Goal: Task Accomplishment & Management: Manage account settings

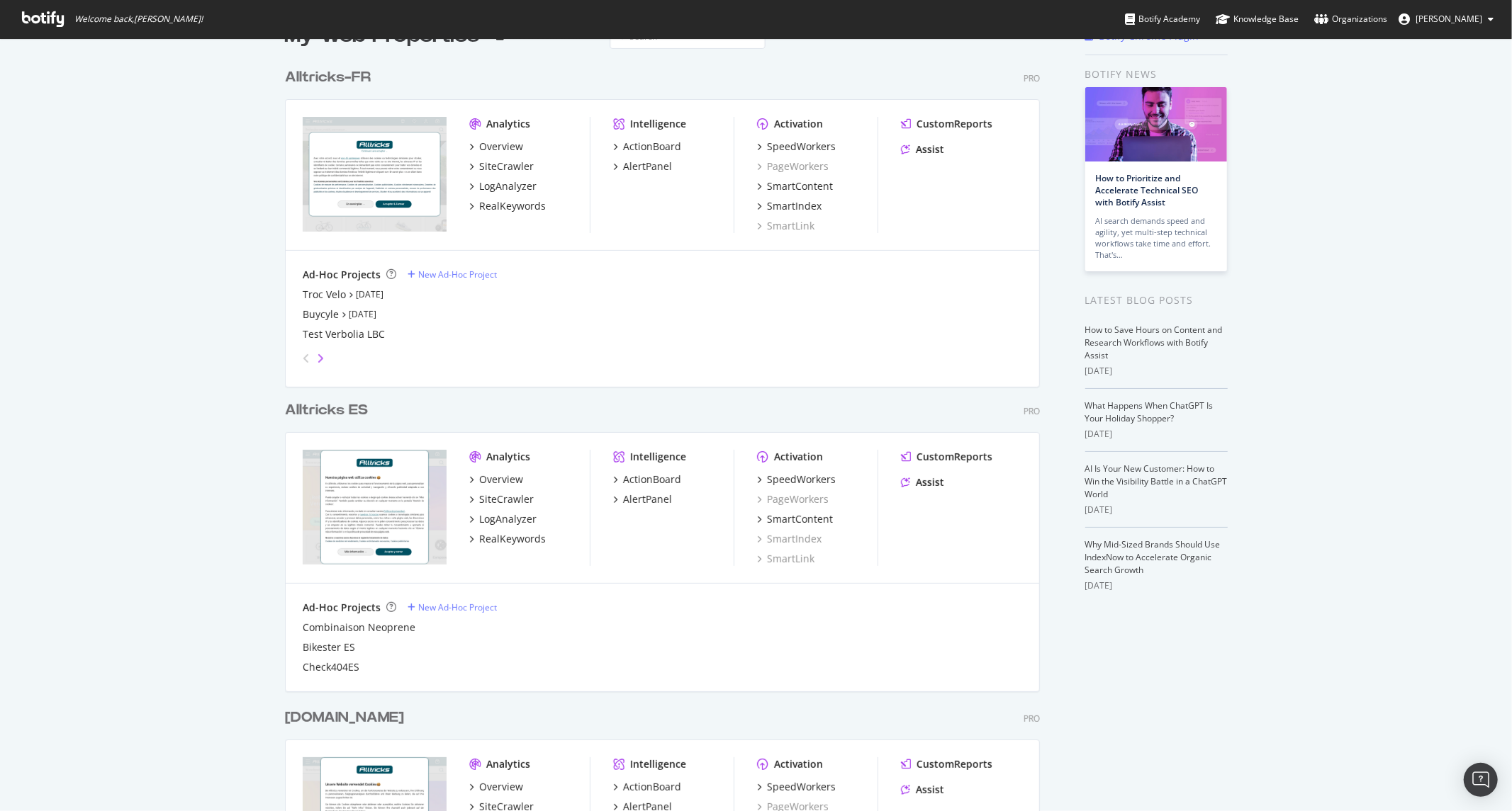
scroll to position [79, 0]
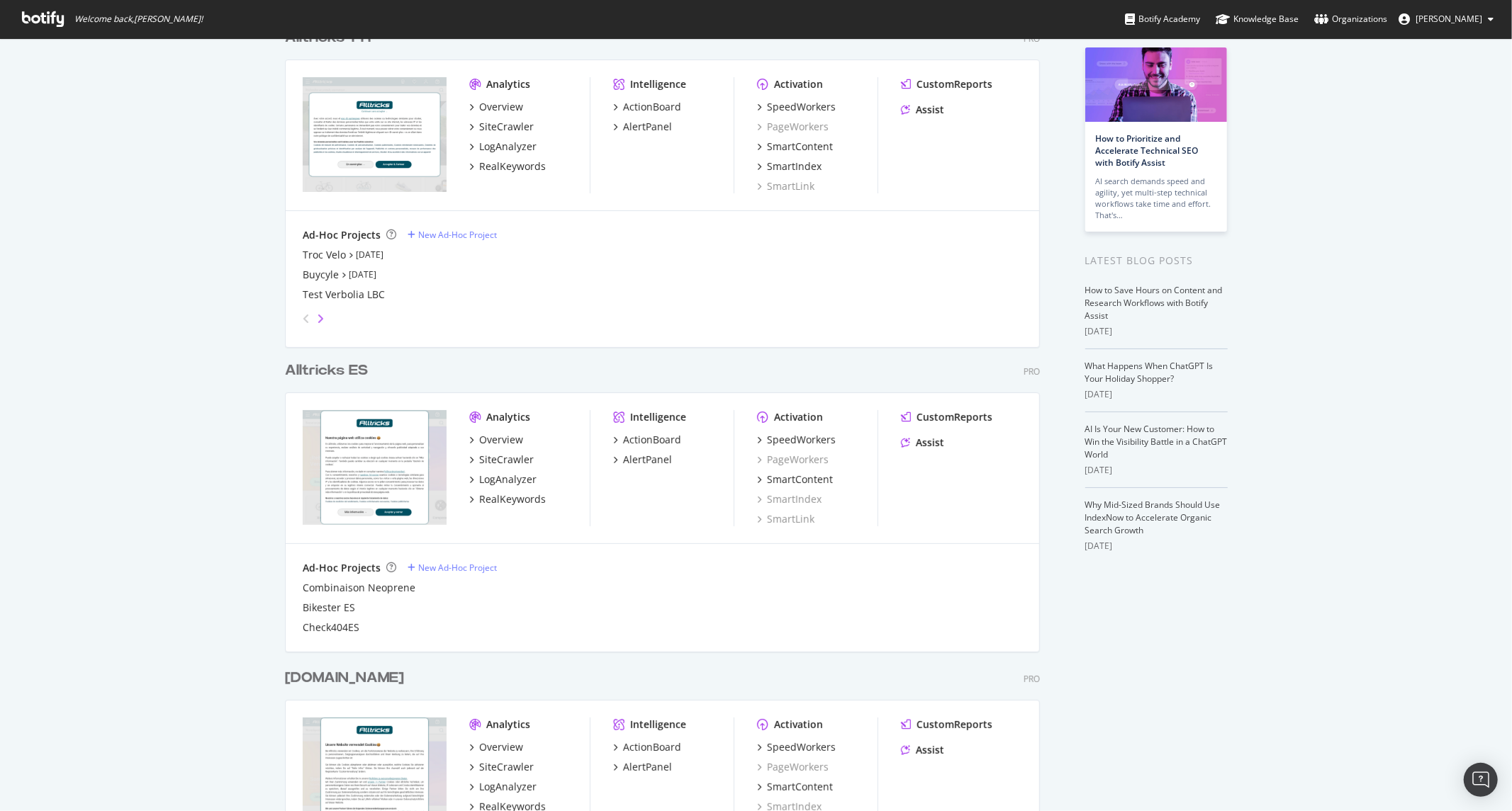
click at [316, 313] on icon "angle-right" at bounding box center [320, 319] width 7 height 11
click at [316, 316] on icon "angle-right" at bounding box center [320, 319] width 7 height 11
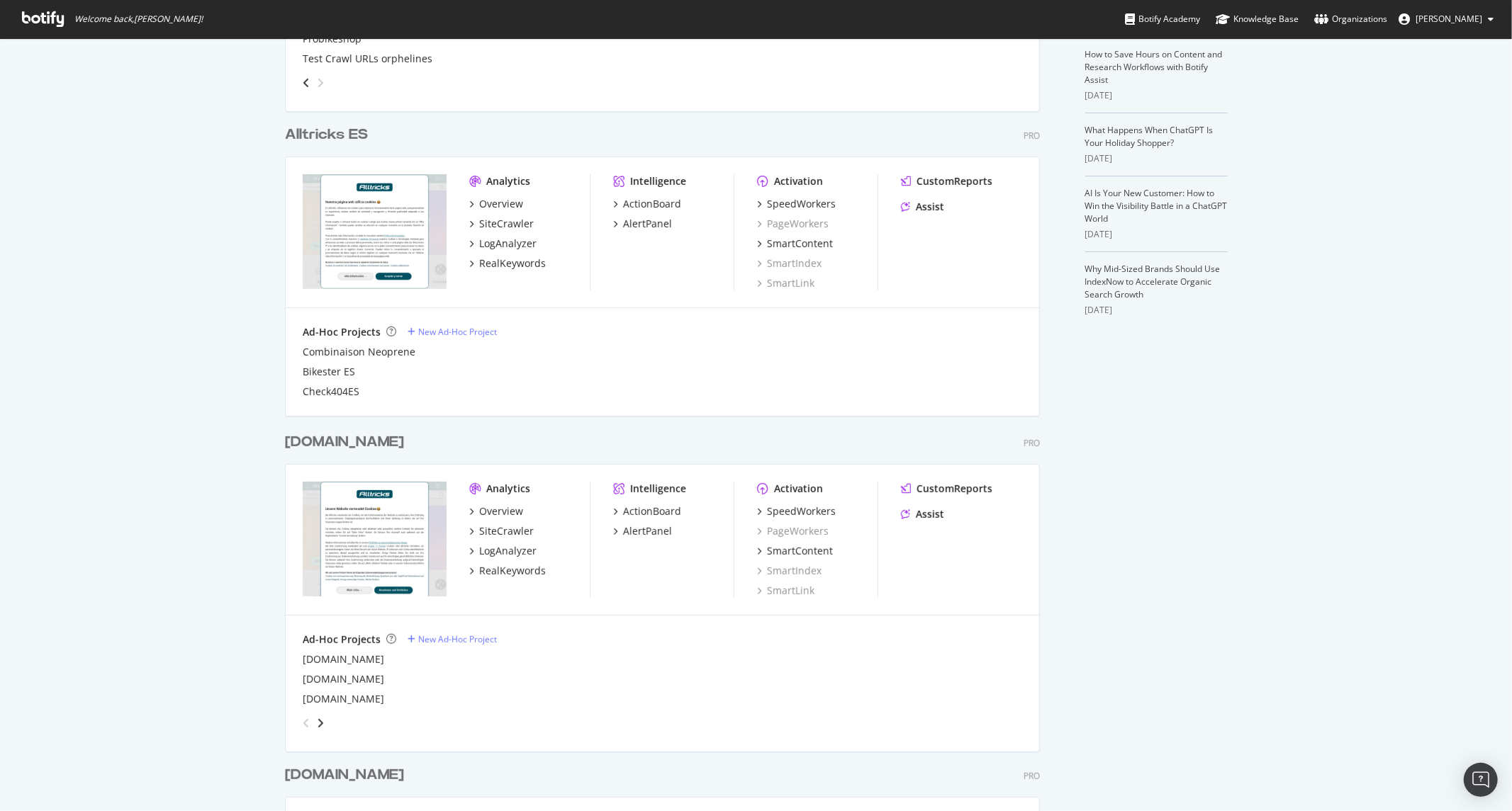
scroll to position [550, 0]
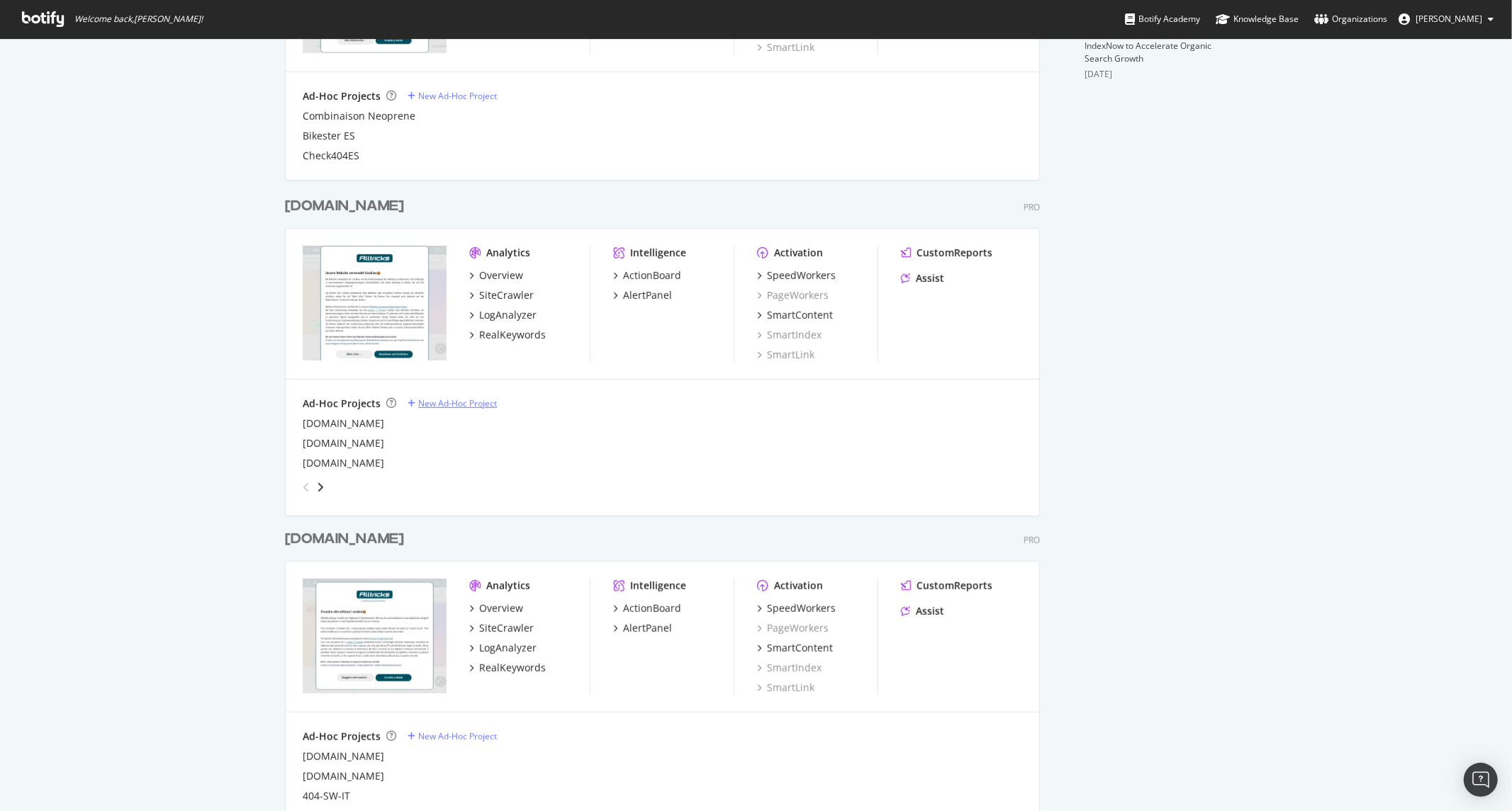
click at [449, 399] on div "New Ad-Hoc Project" at bounding box center [457, 404] width 79 height 12
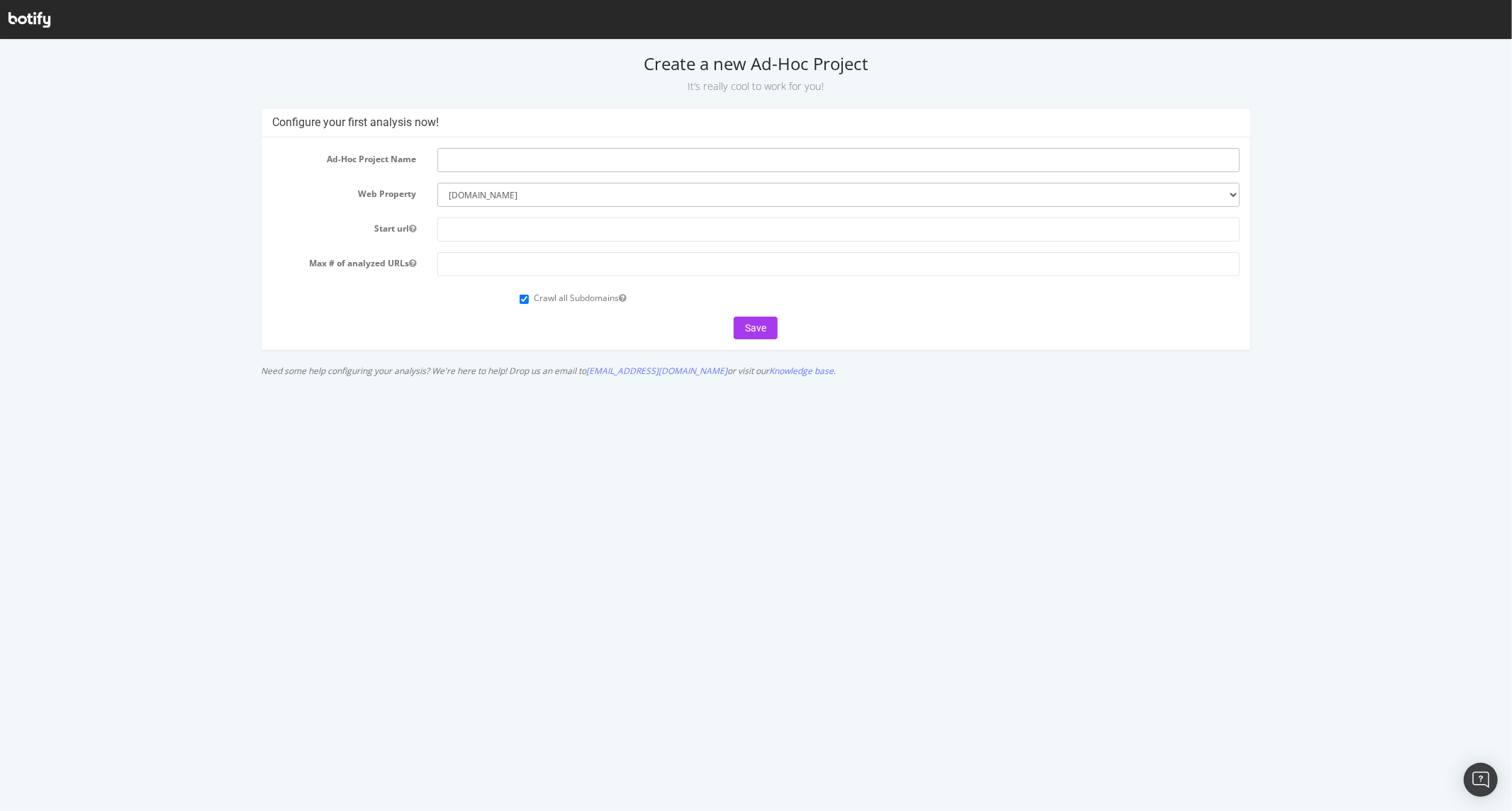
click at [491, 165] on input "text" at bounding box center [839, 159] width 803 height 24
paste input "[URL][DOMAIN_NAME]"
click at [496, 159] on input "[URL][DOMAIN_NAME]" at bounding box center [839, 159] width 803 height 24
drag, startPoint x: 499, startPoint y: 159, endPoint x: 324, endPoint y: 159, distance: 175.0
click at [324, 159] on div "Ad-Hoc Project Name https://www.alltricks.co.uk/" at bounding box center [756, 159] width 989 height 24
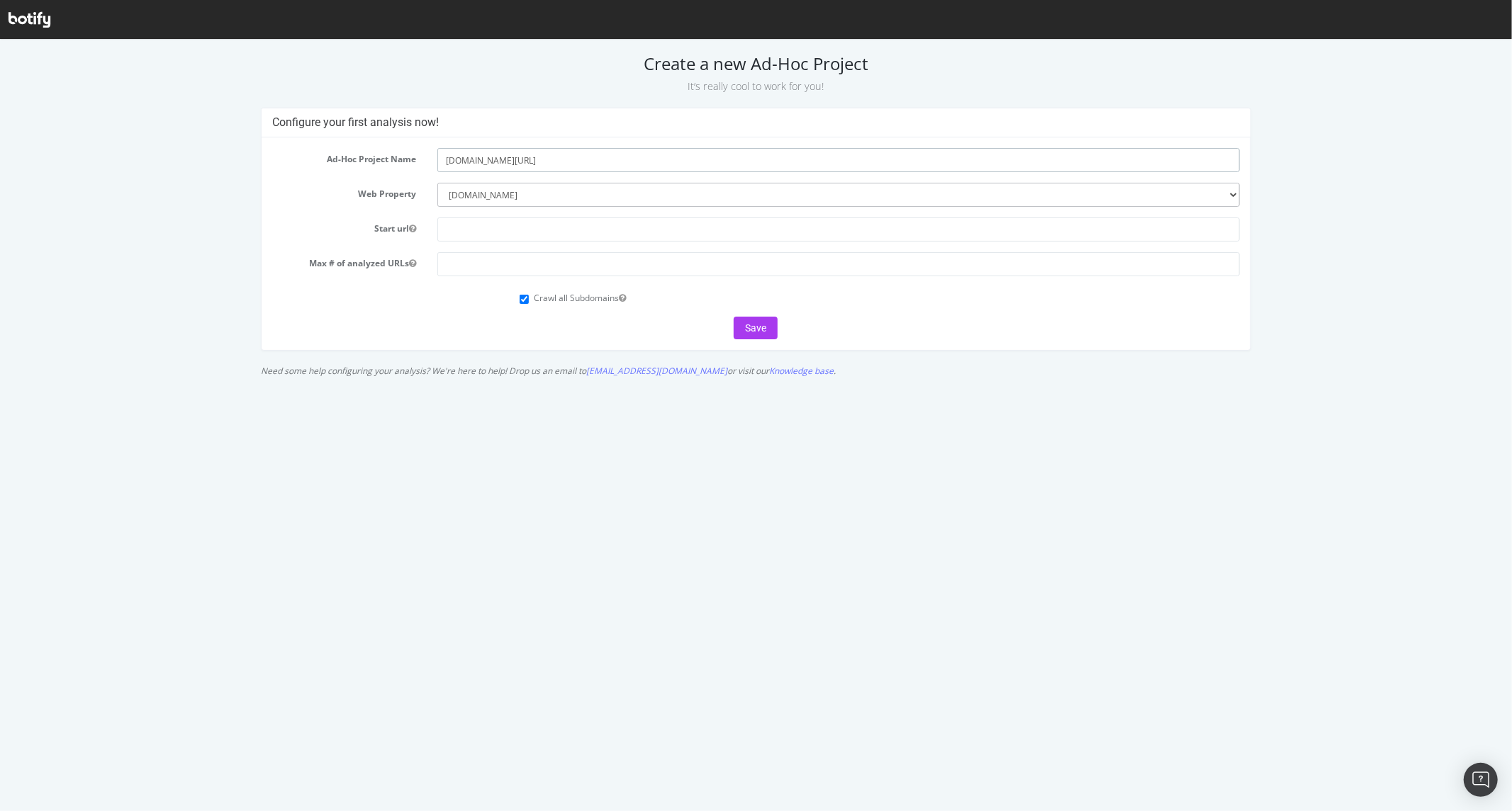
click at [526, 167] on input "alltricks.co.uk/" at bounding box center [839, 159] width 803 height 24
type input "[DOMAIN_NAME]"
click at [503, 228] on input "text" at bounding box center [839, 228] width 803 height 24
paste input "[URL][DOMAIN_NAME]"
type input "[URL][DOMAIN_NAME]"
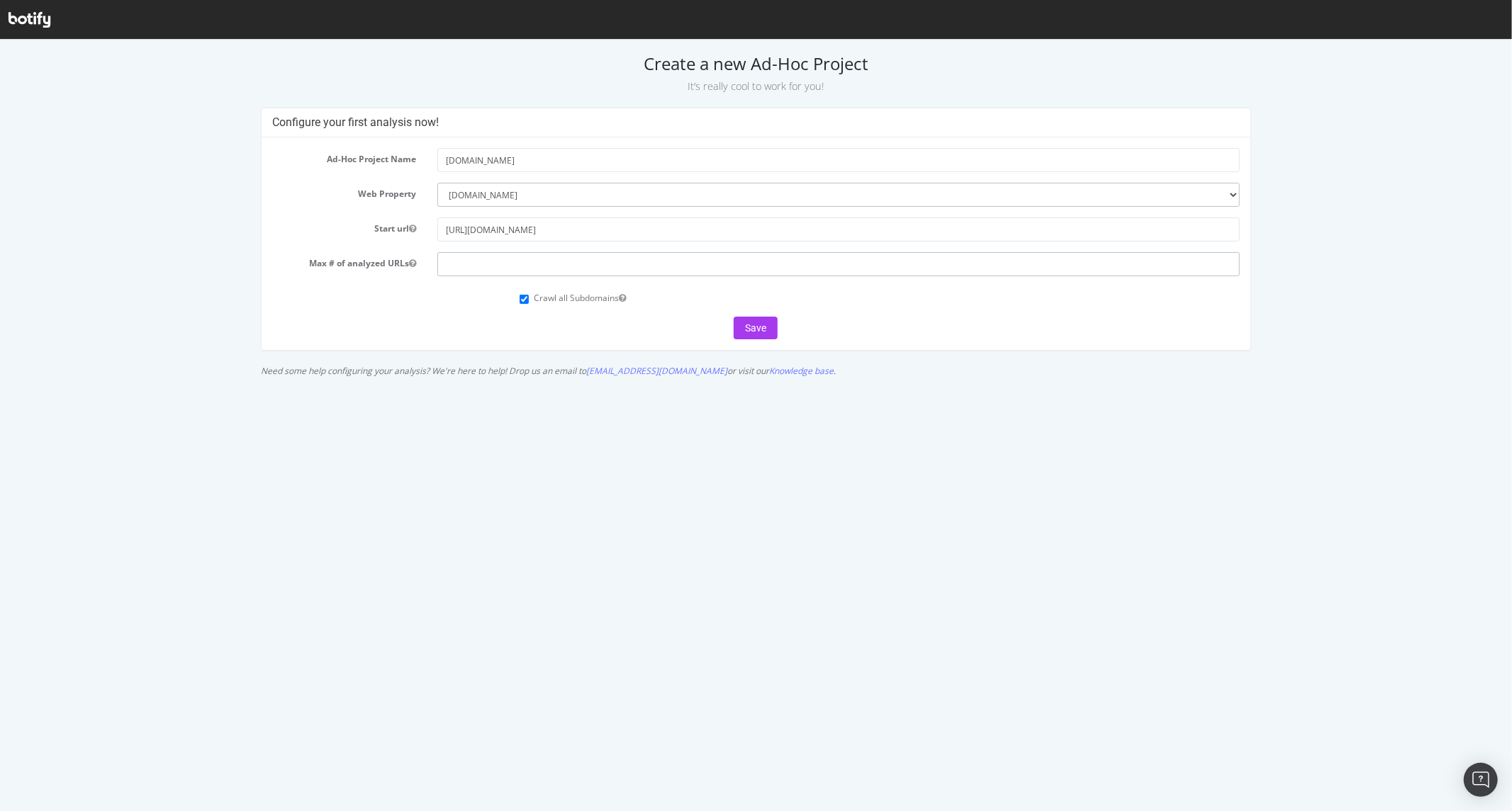
click at [470, 265] on input "number" at bounding box center [839, 263] width 803 height 24
type input "200000"
click at [749, 325] on button "Save" at bounding box center [756, 327] width 44 height 23
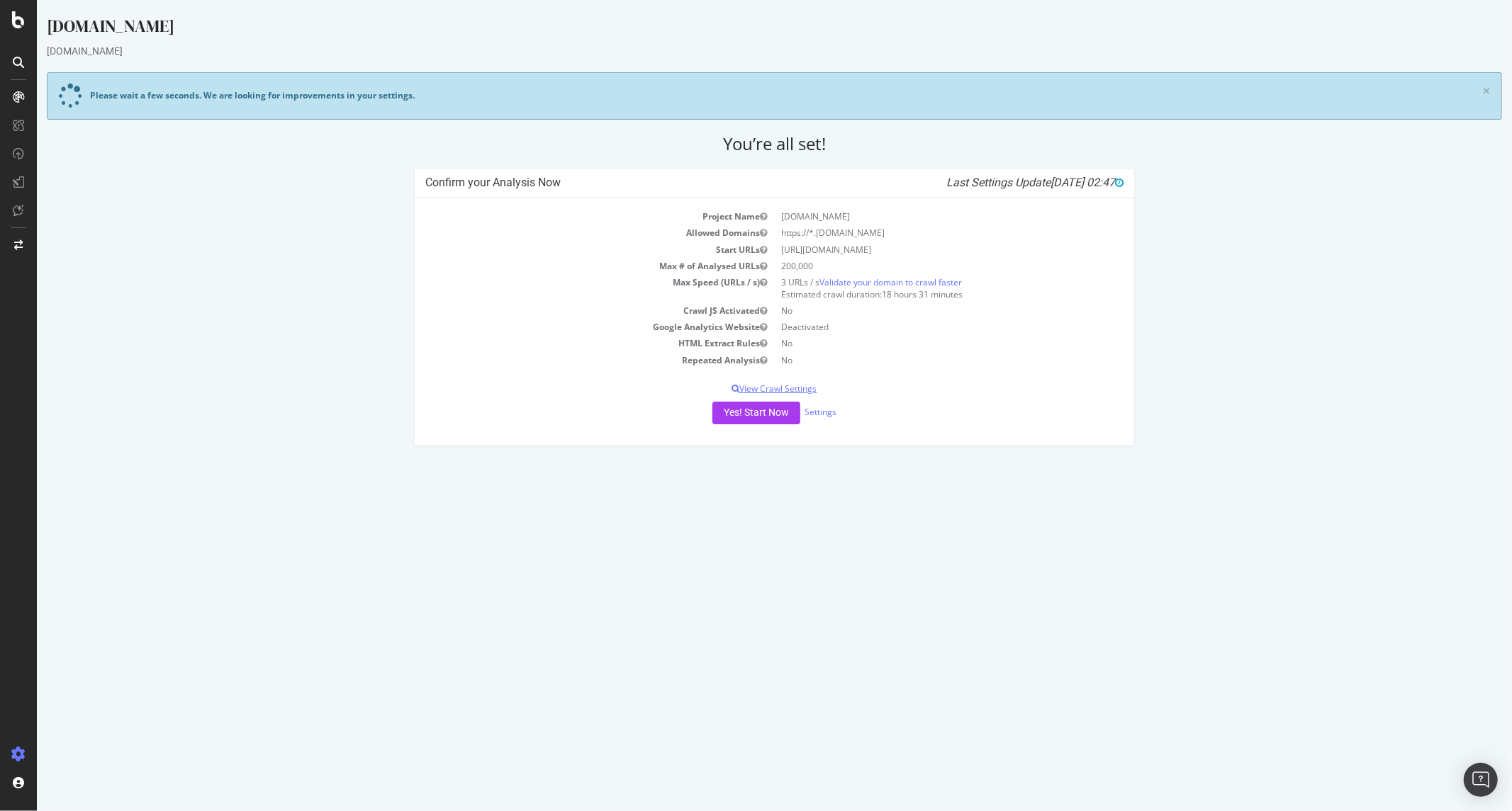
click at [795, 385] on p "View Crawl Settings" at bounding box center [773, 388] width 698 height 12
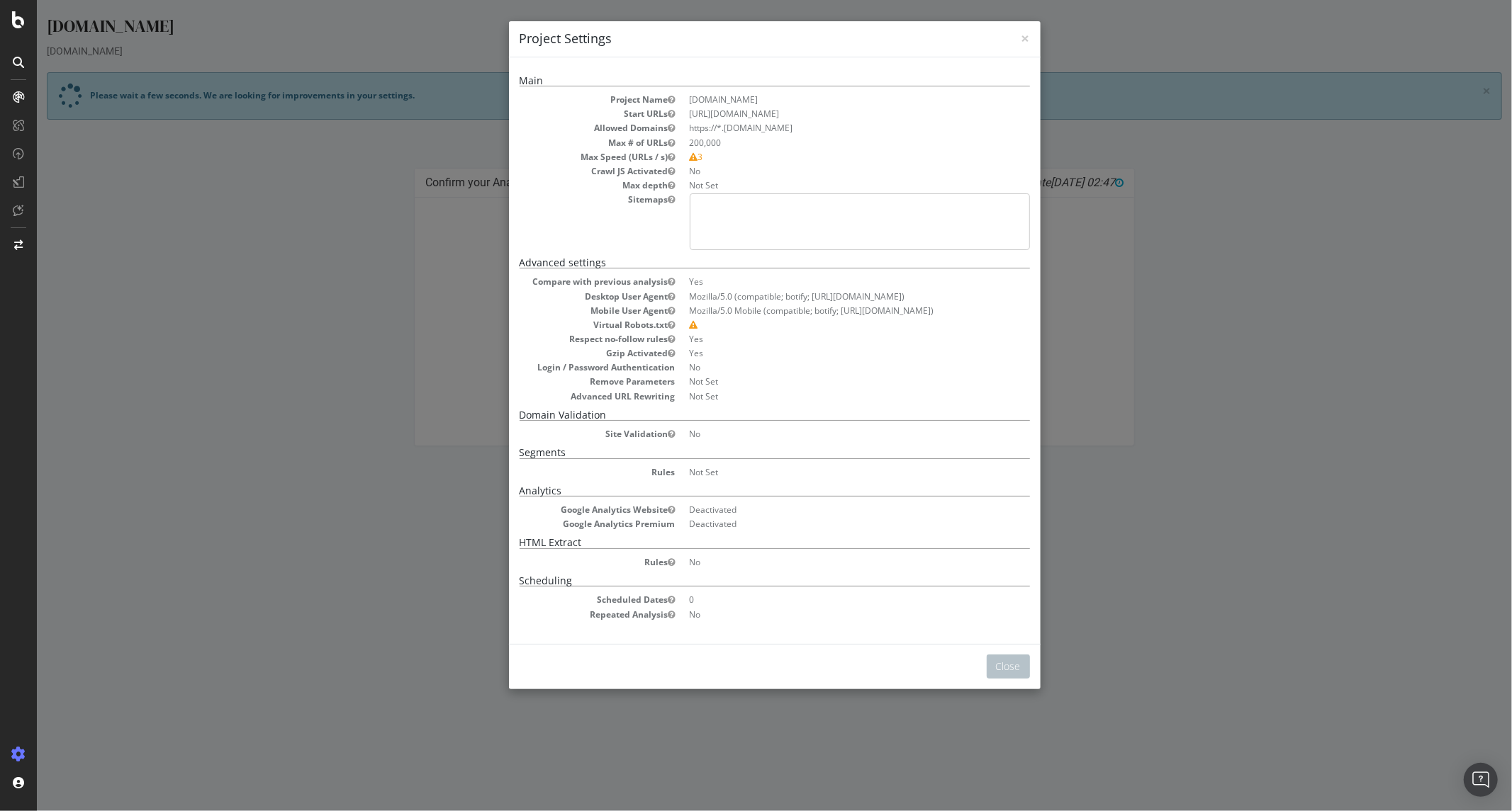
click at [824, 222] on pre at bounding box center [858, 222] width 340 height 57
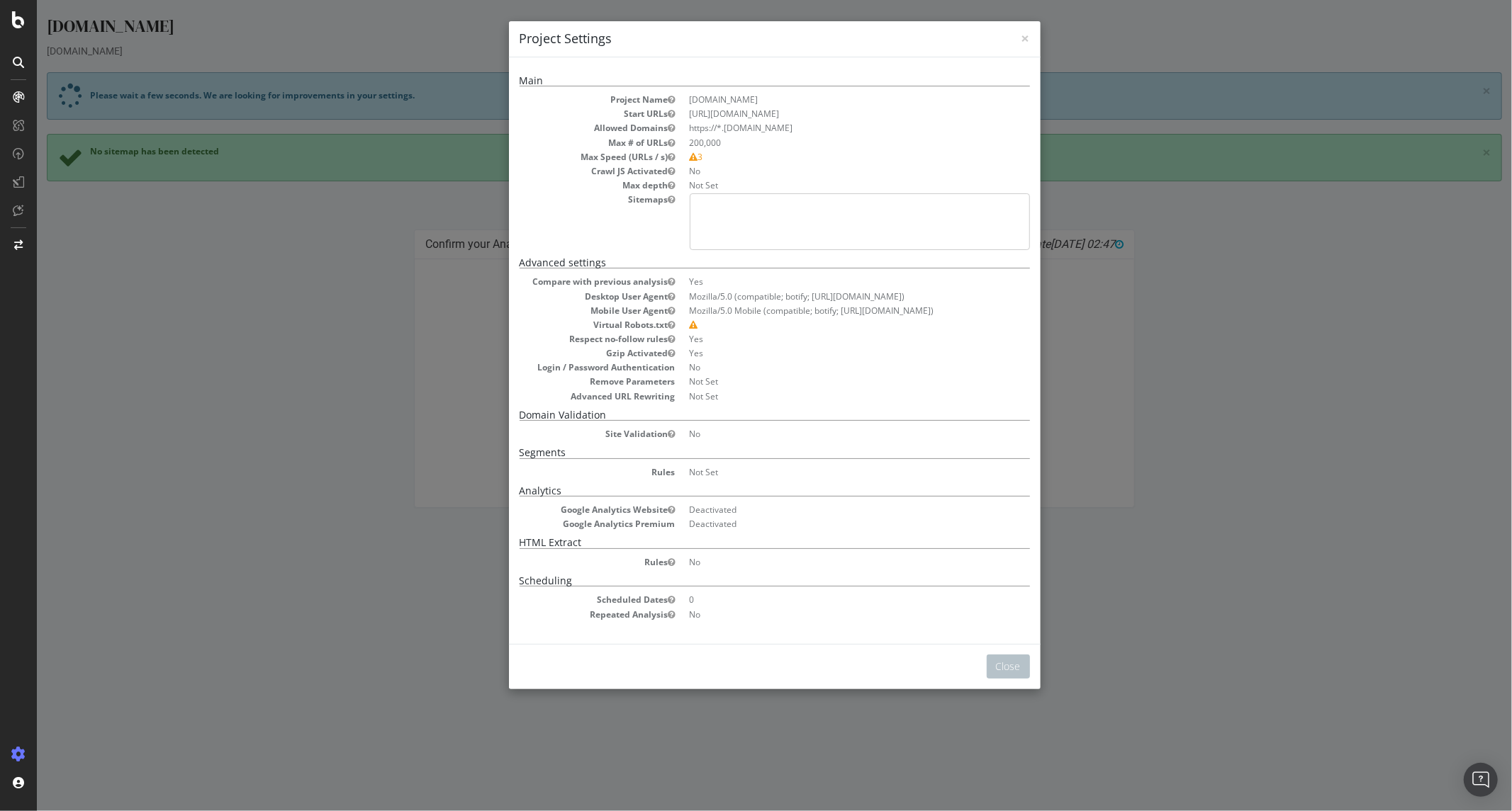
click at [1132, 447] on div "× Close Project Settings Main Project Name [DOMAIN_NAME] Start URLs [URL][DOMAI…" at bounding box center [773, 405] width 1475 height 811
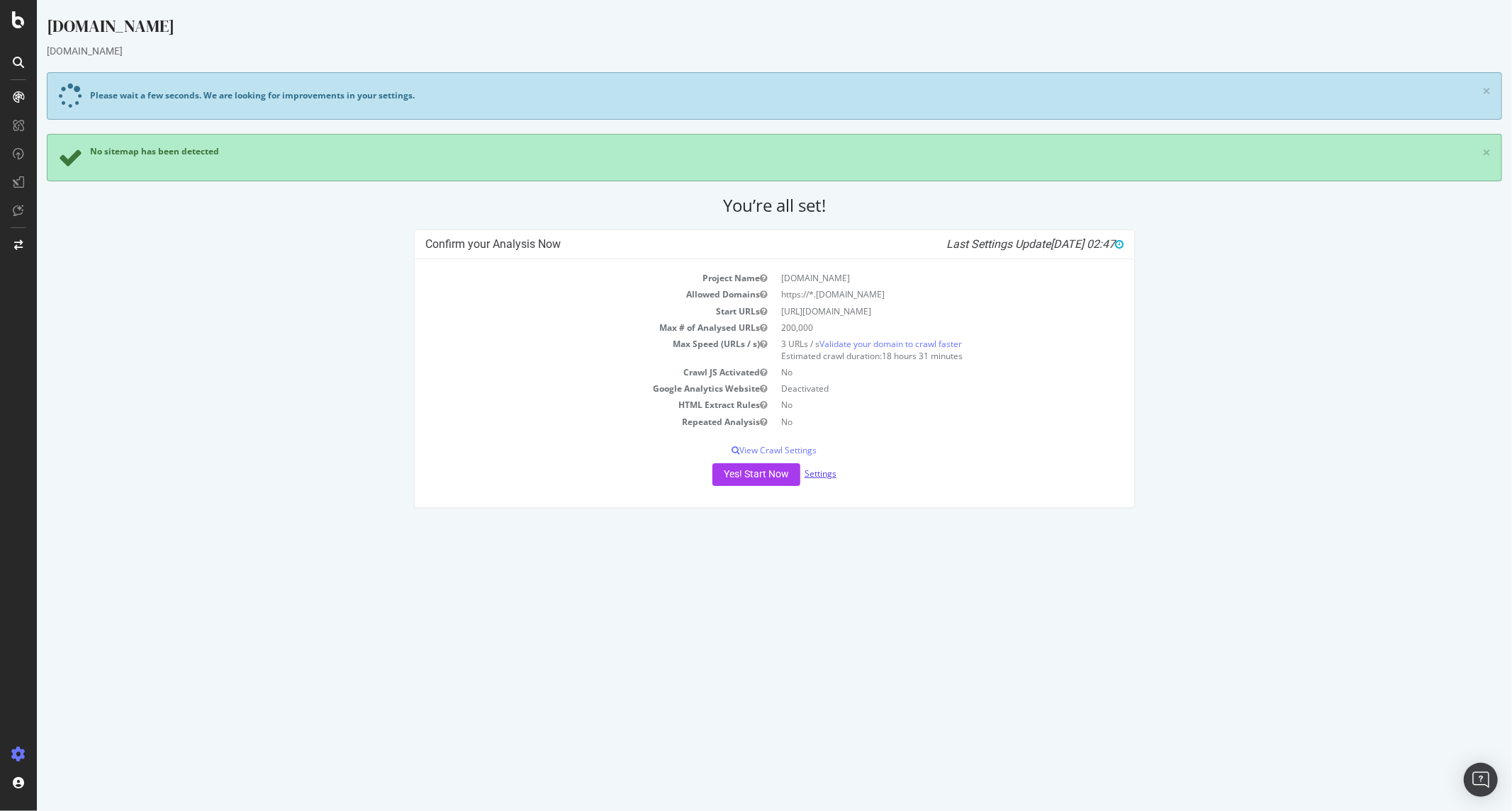
click at [825, 475] on link "Settings" at bounding box center [820, 473] width 32 height 12
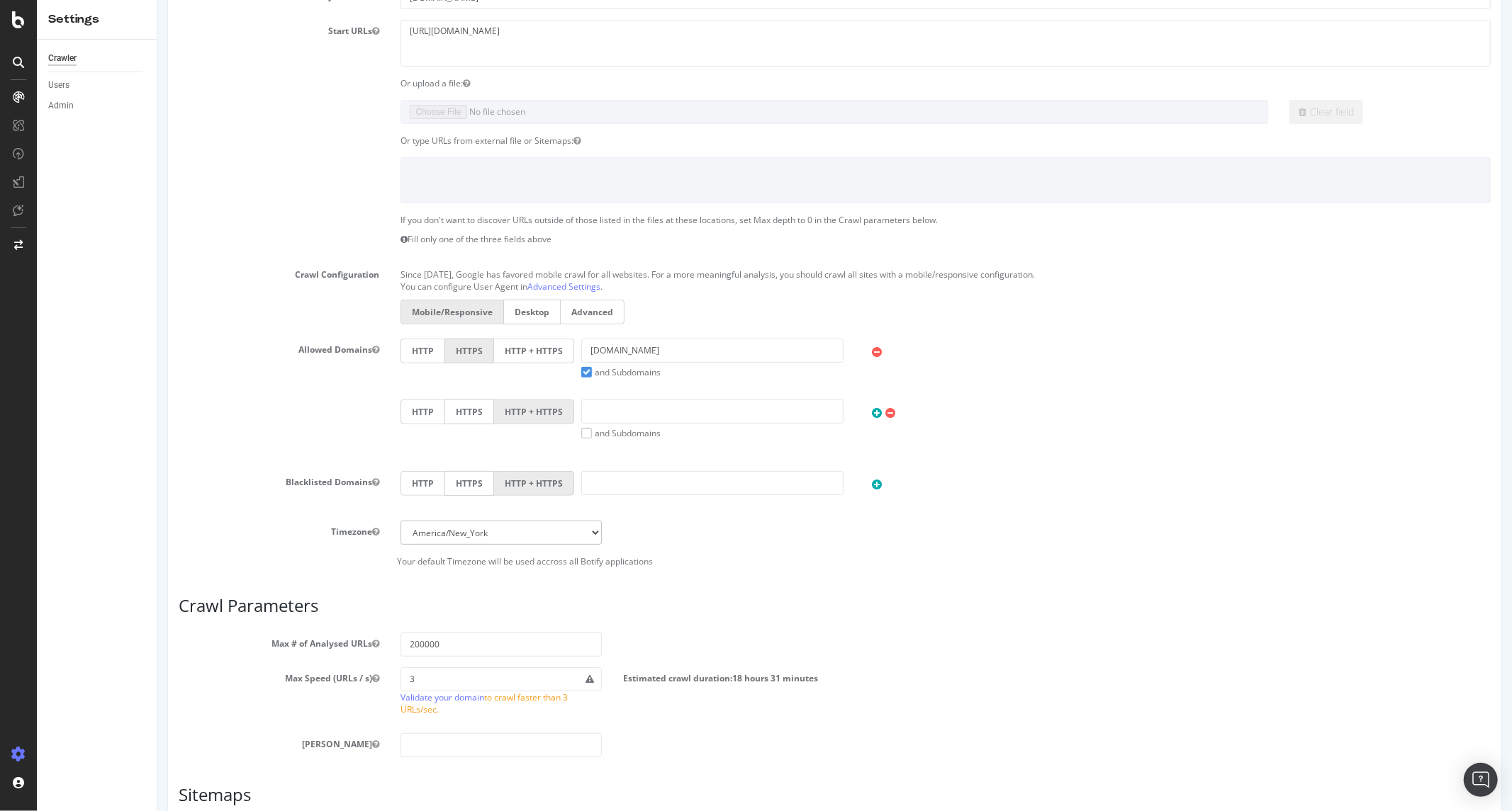
scroll to position [79, 0]
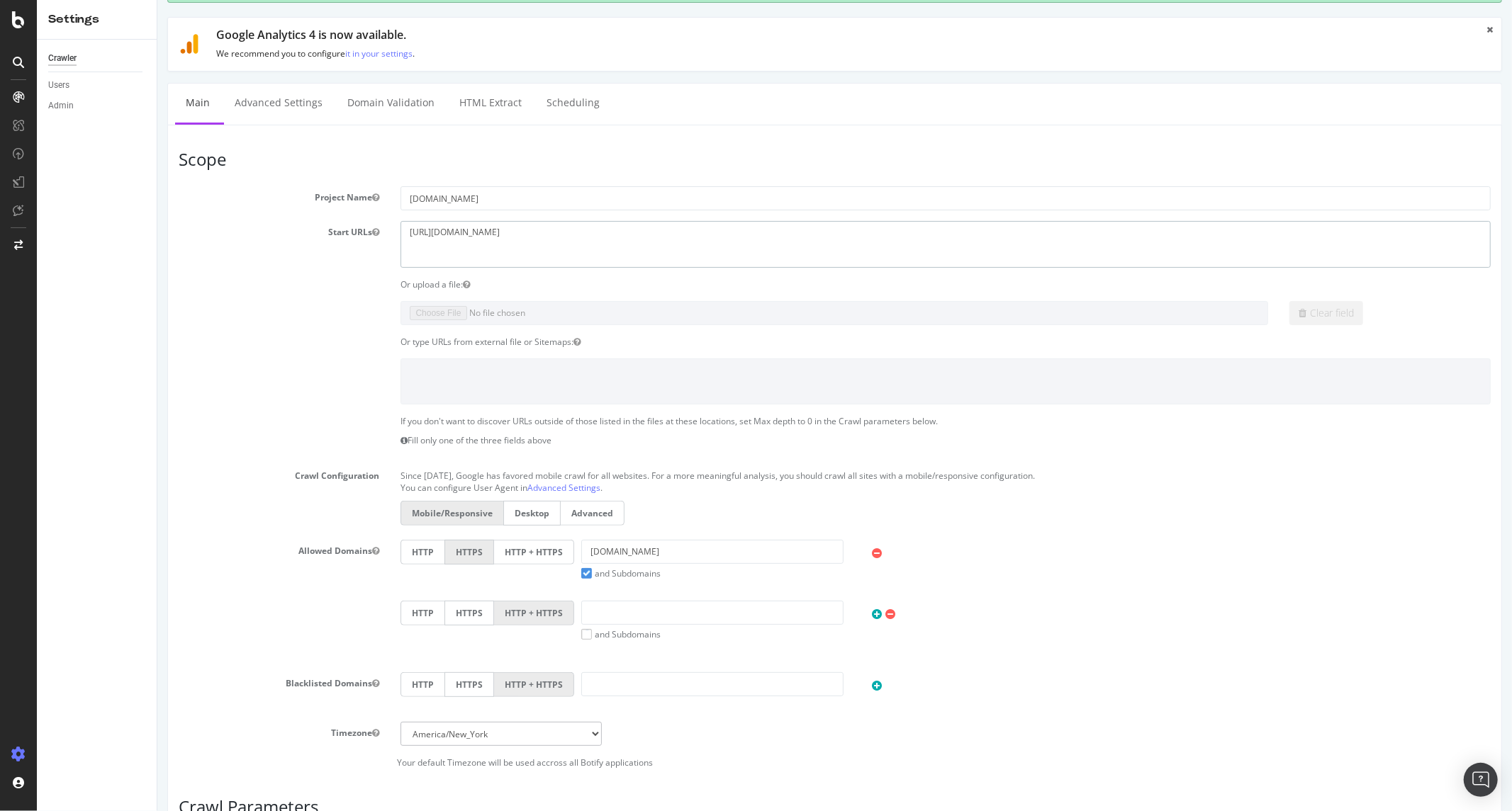
click at [654, 222] on textarea "[URL][DOMAIN_NAME]" at bounding box center [944, 244] width 1090 height 46
type textarea "[URL][DOMAIN_NAME]"
click at [585, 550] on input "[DOMAIN_NAME]" at bounding box center [712, 552] width 261 height 24
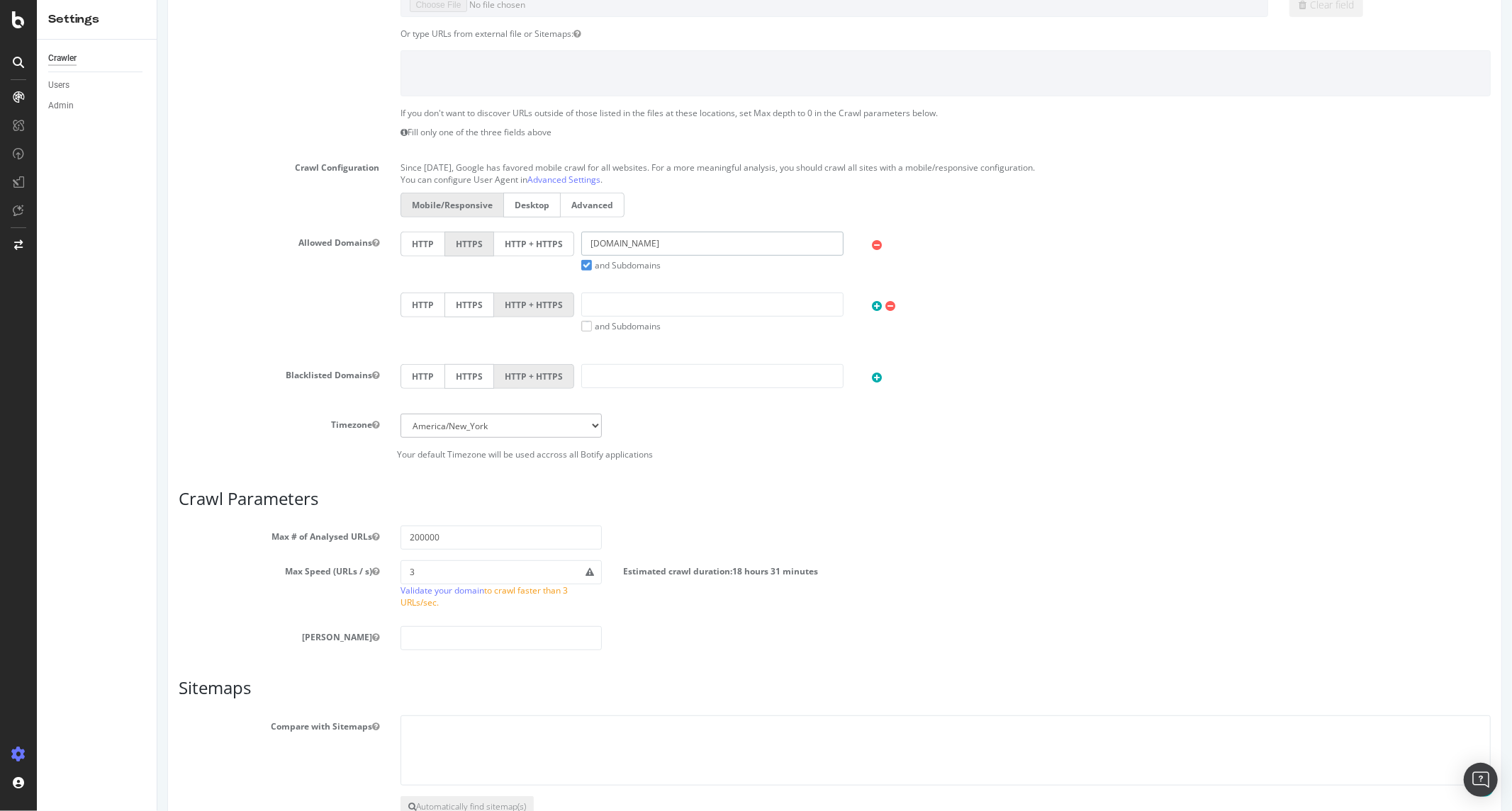
scroll to position [393, 0]
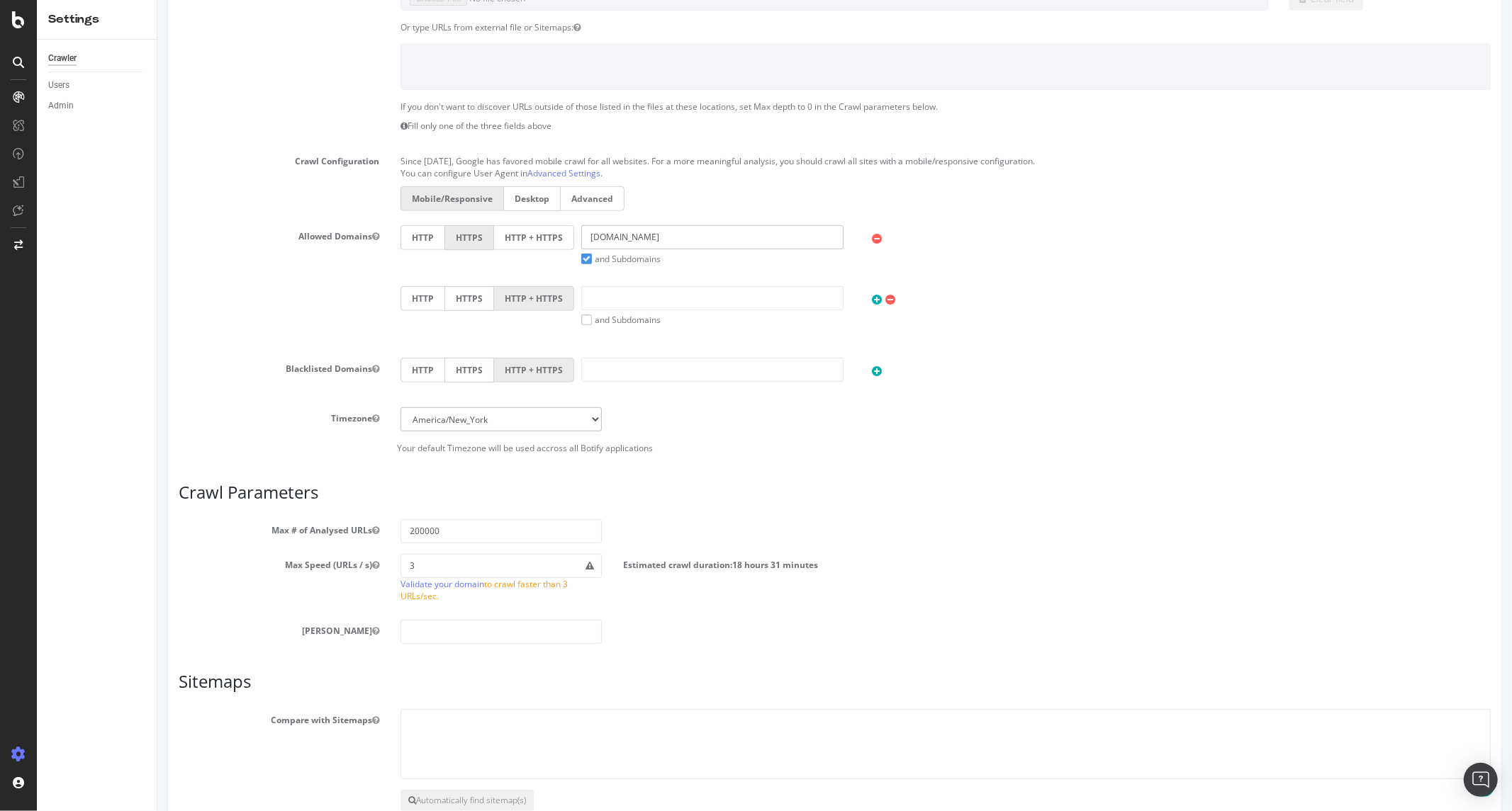
type input "[DOMAIN_NAME]"
drag, startPoint x: 410, startPoint y: 528, endPoint x: 402, endPoint y: 528, distance: 8.0
click at [402, 528] on input "200000" at bounding box center [499, 531] width 200 height 24
type input "300000"
click at [767, 465] on div "Scope Project Name alltricks.co.uk Start URLs https://www.alltricks.co.uk/ Or u…" at bounding box center [833, 349] width 1312 height 1026
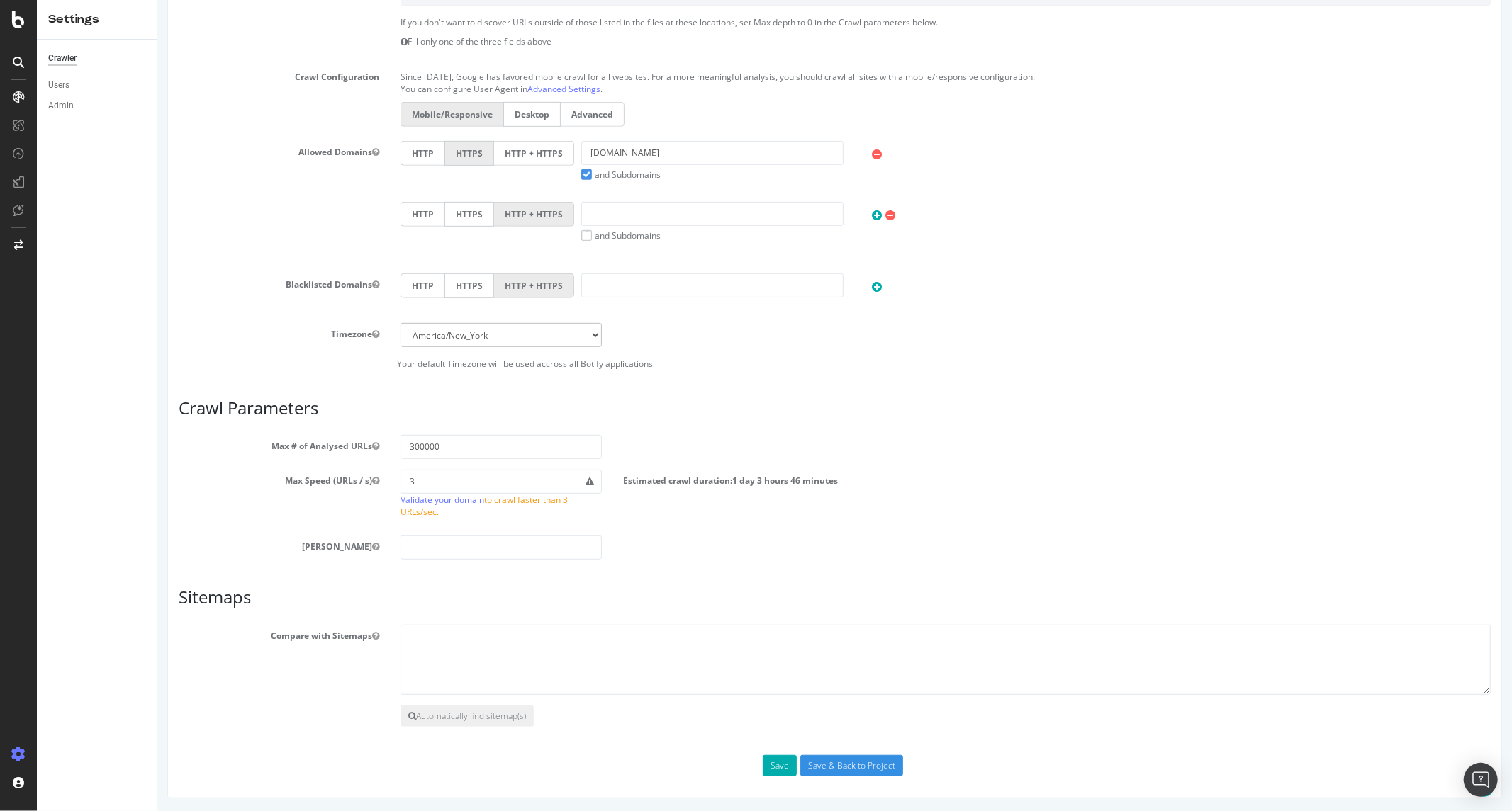
scroll to position [479, 0]
click at [777, 766] on button "Save" at bounding box center [779, 764] width 34 height 21
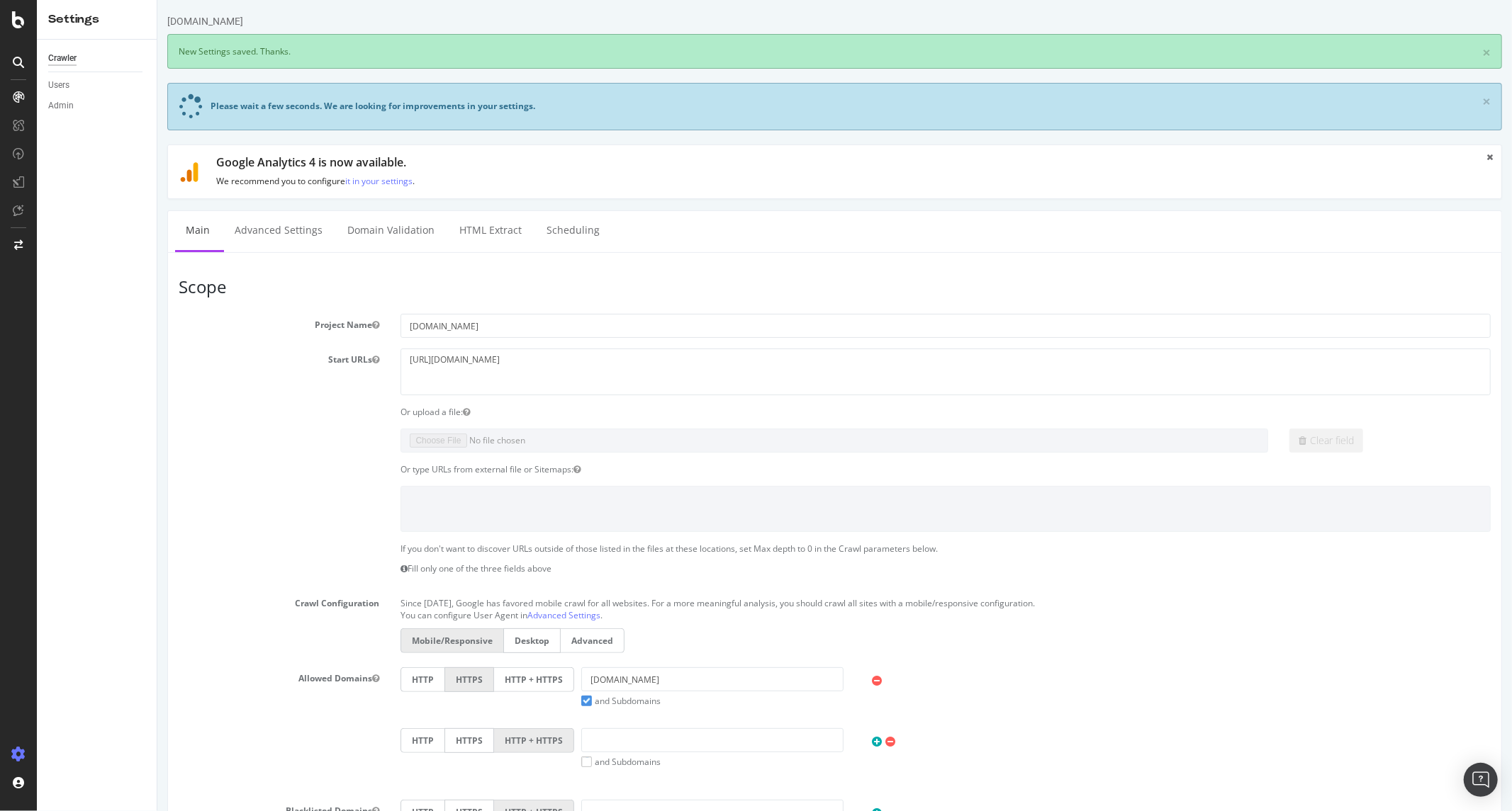
scroll to position [0, 0]
click at [294, 239] on link "Advanced Settings" at bounding box center [278, 230] width 109 height 39
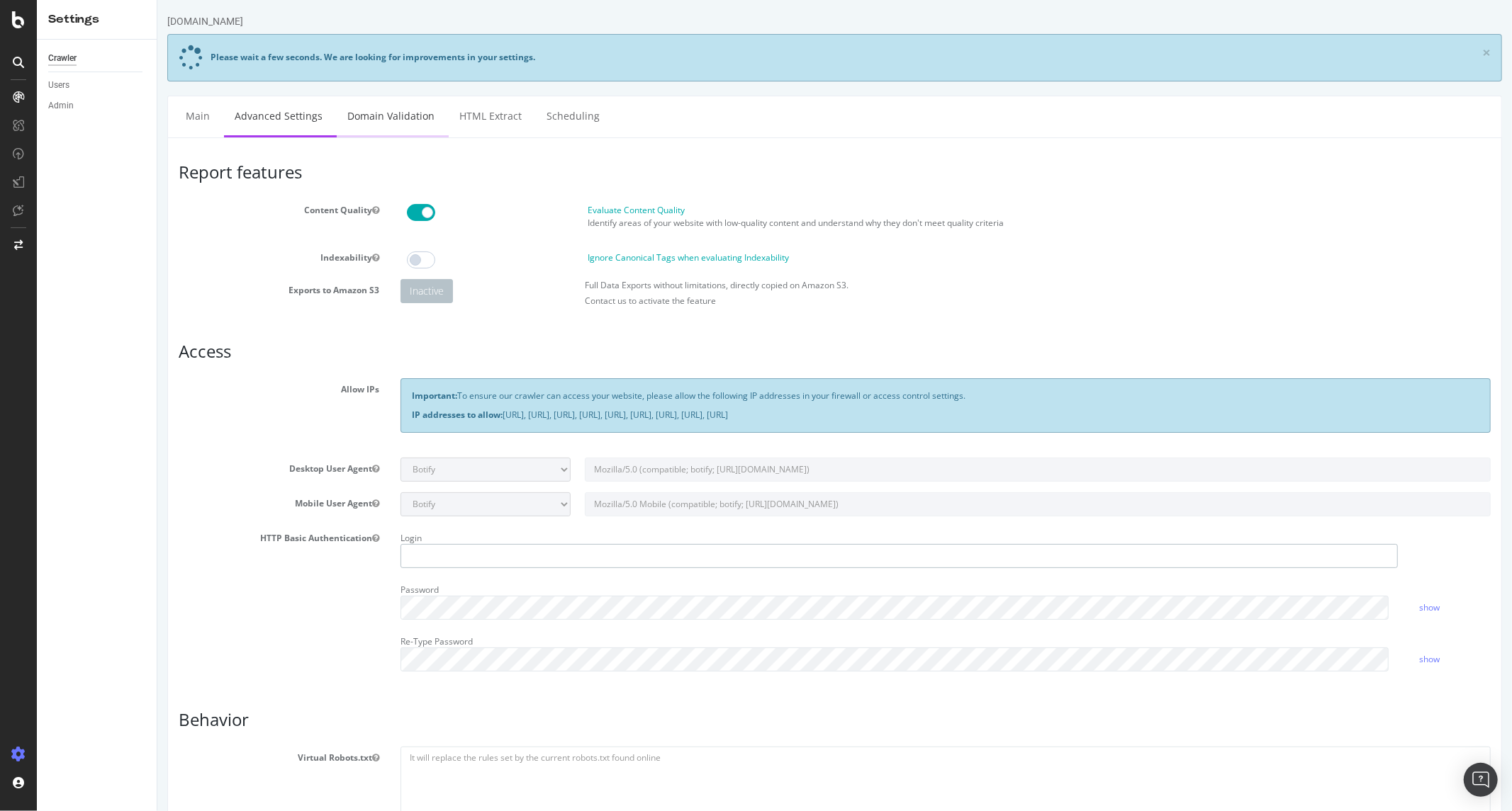
type input "victor_alltricks"
drag, startPoint x: 373, startPoint y: 114, endPoint x: 822, endPoint y: 71, distance: 451.1
click at [373, 114] on link "Domain Validation" at bounding box center [391, 115] width 109 height 39
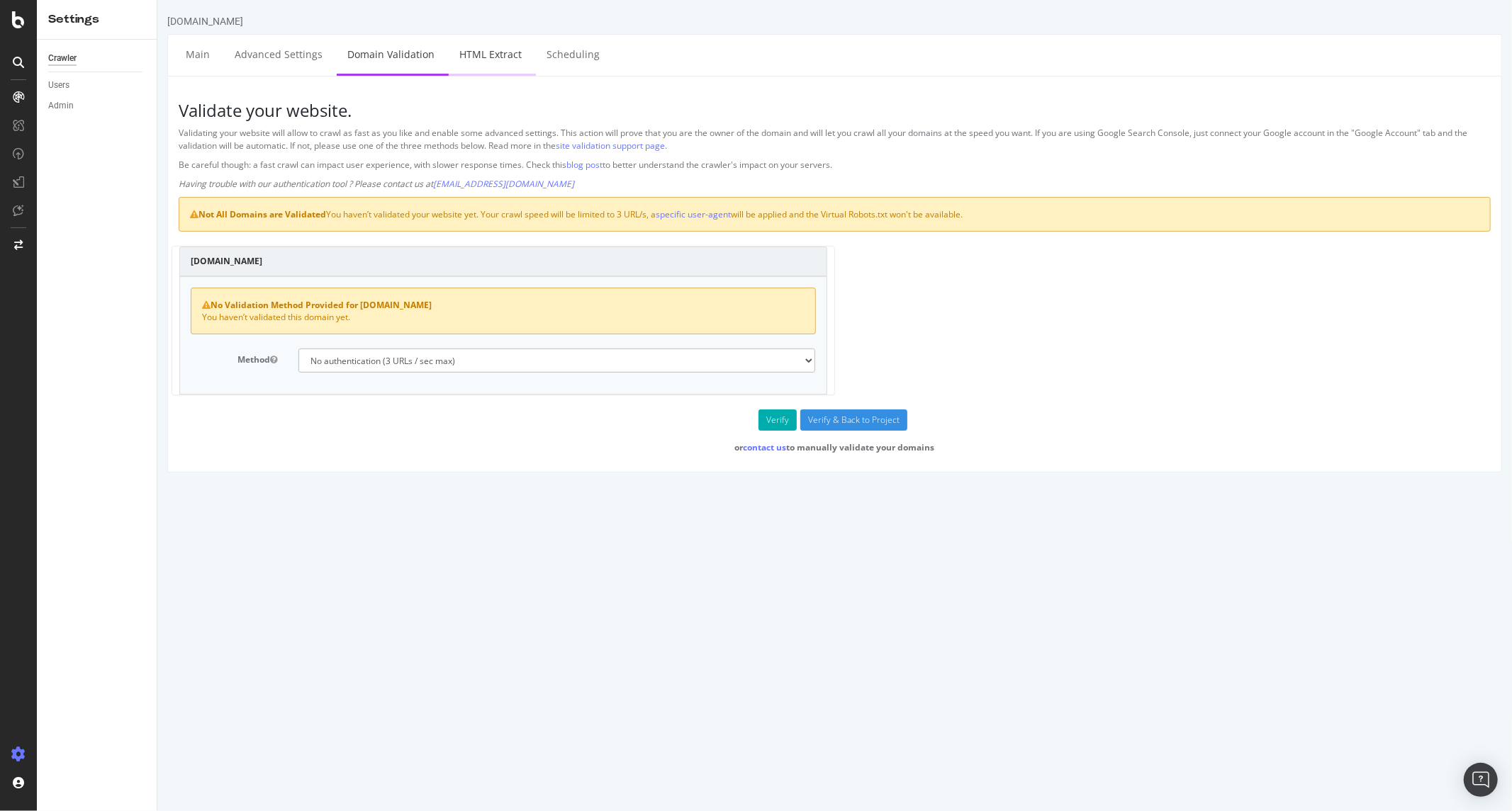
click at [503, 59] on link "HTML Extract" at bounding box center [490, 54] width 84 height 39
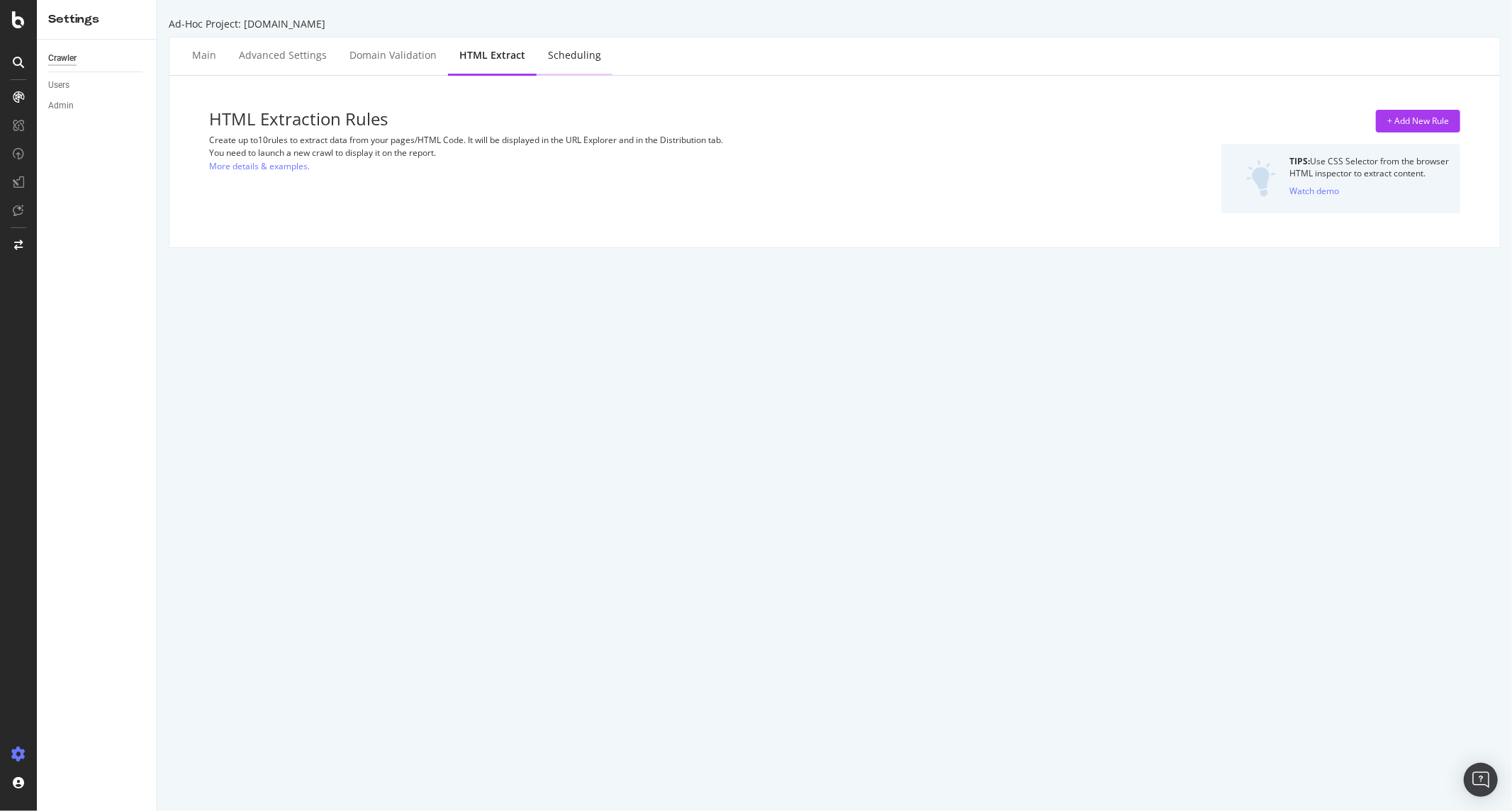
click at [565, 58] on div "Scheduling" at bounding box center [574, 55] width 53 height 14
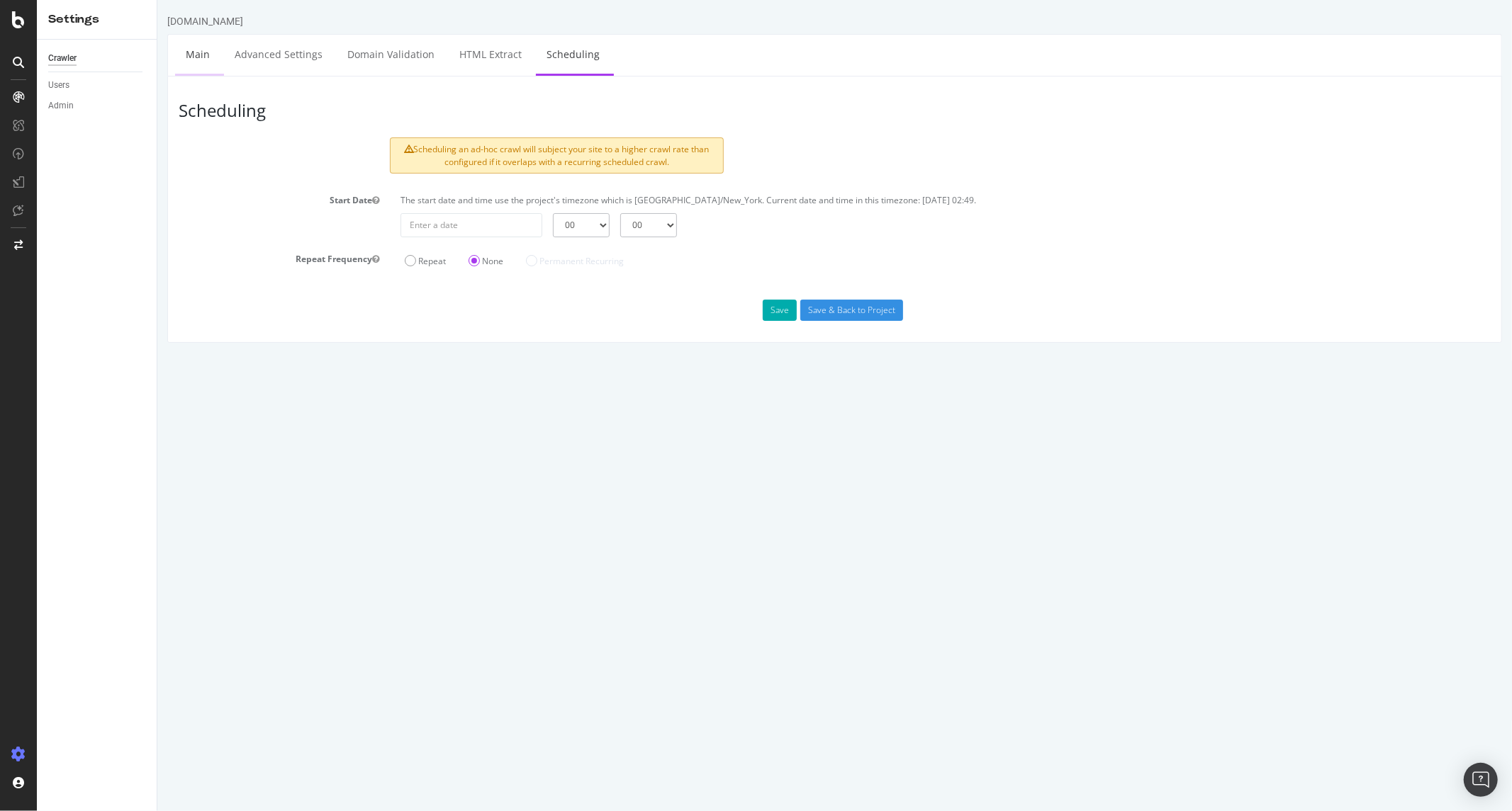
click at [195, 52] on link "Main" at bounding box center [197, 54] width 46 height 39
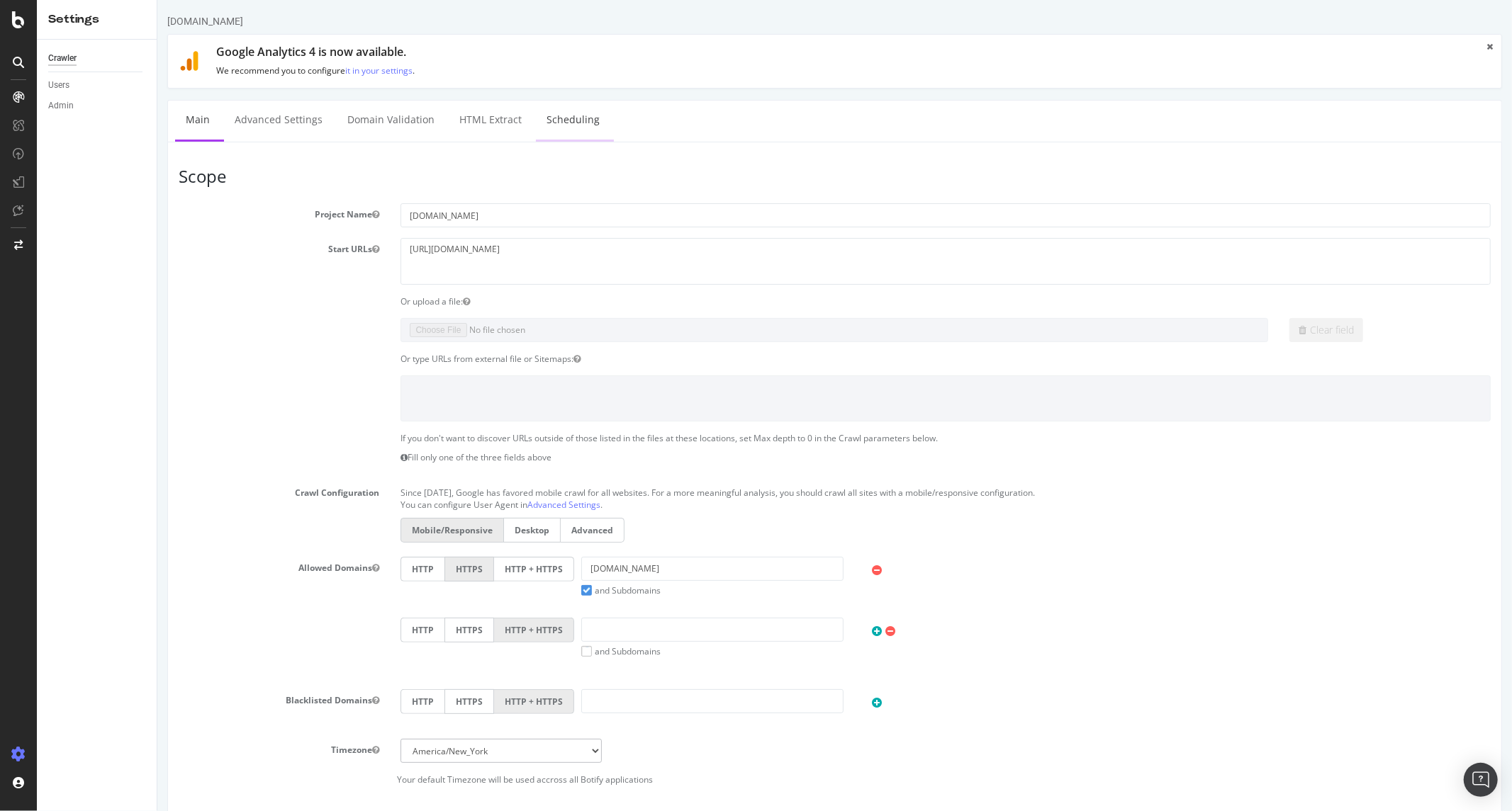
click at [581, 126] on link "Scheduling" at bounding box center [572, 120] width 74 height 39
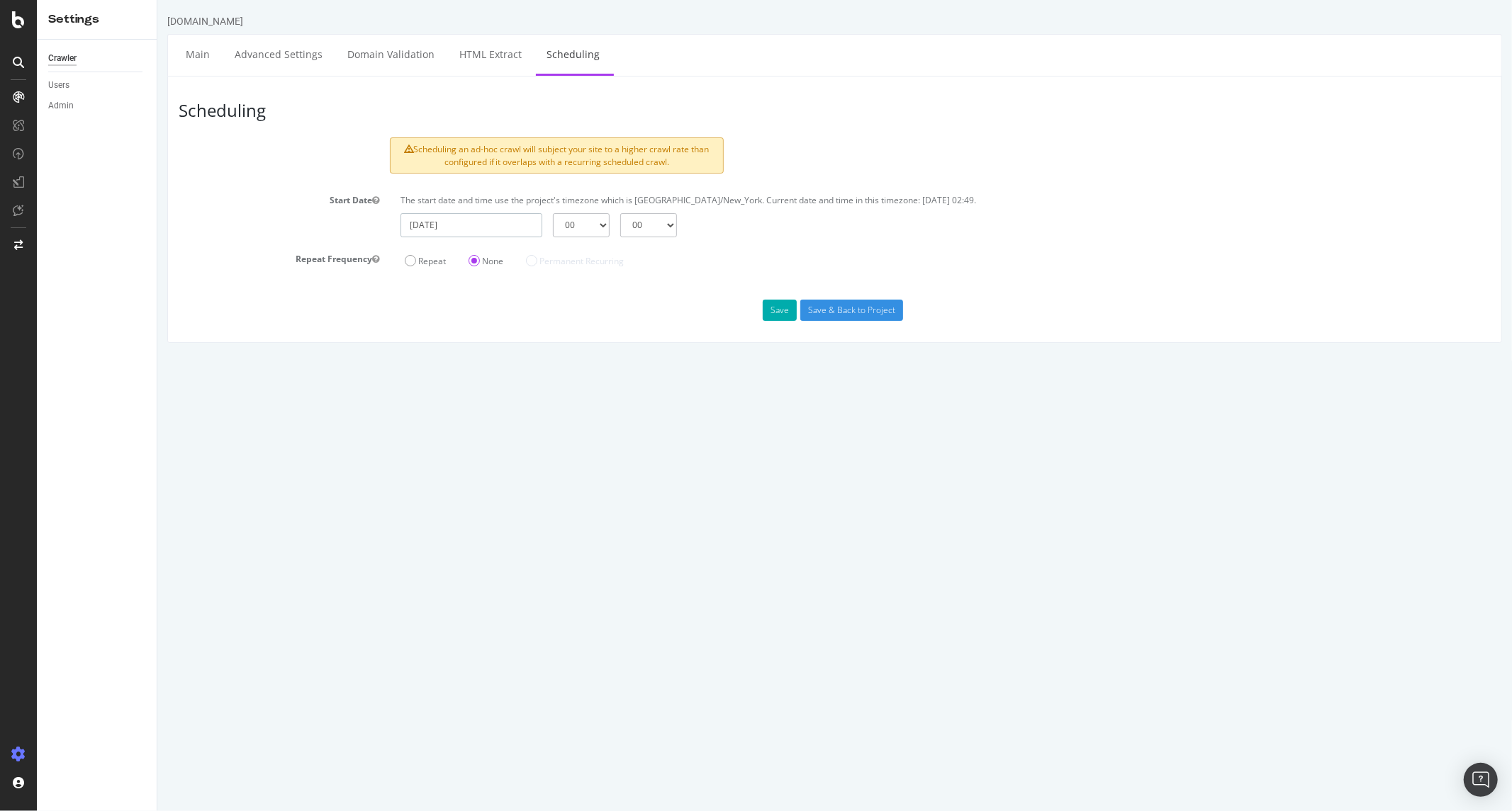
click at [475, 223] on input "2025-09-12" at bounding box center [470, 225] width 142 height 24
click at [419, 342] on td "14" at bounding box center [418, 343] width 32 height 21
type input "2025-09-14"
click at [601, 219] on select "00 01 02 03 04 05 06 07 08 09 10 11 12 13 14 15 16 17 18 19 20 21 22 23" at bounding box center [580, 225] width 57 height 24
select select "7"
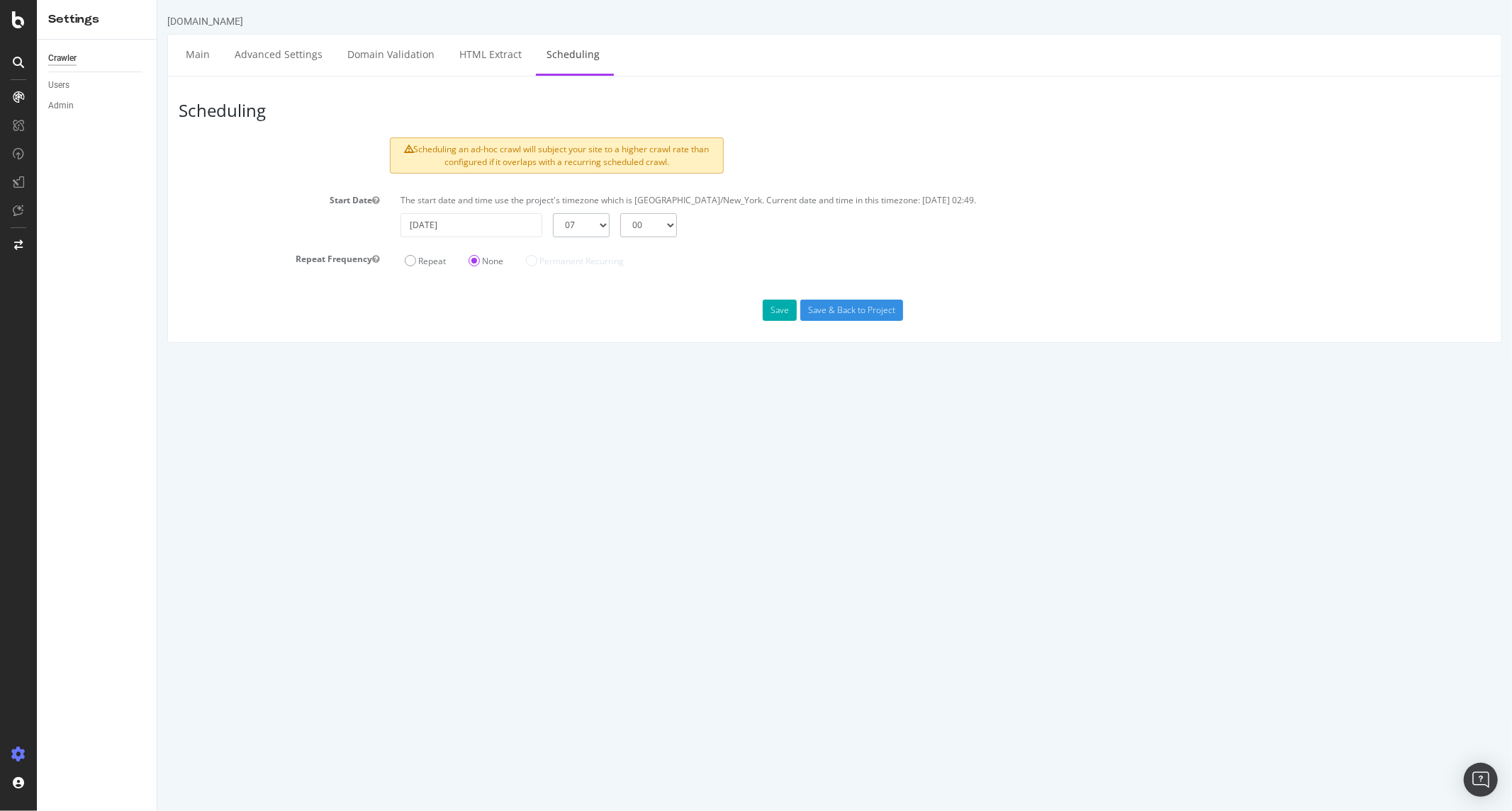
click at [552, 214] on select "00 01 02 03 04 05 06 07 08 09 10 11 12 13 14 15 16 17 18 19 20 21 22 23" at bounding box center [580, 225] width 57 height 24
click at [833, 306] on input "Save & Back to Project" at bounding box center [851, 310] width 103 height 21
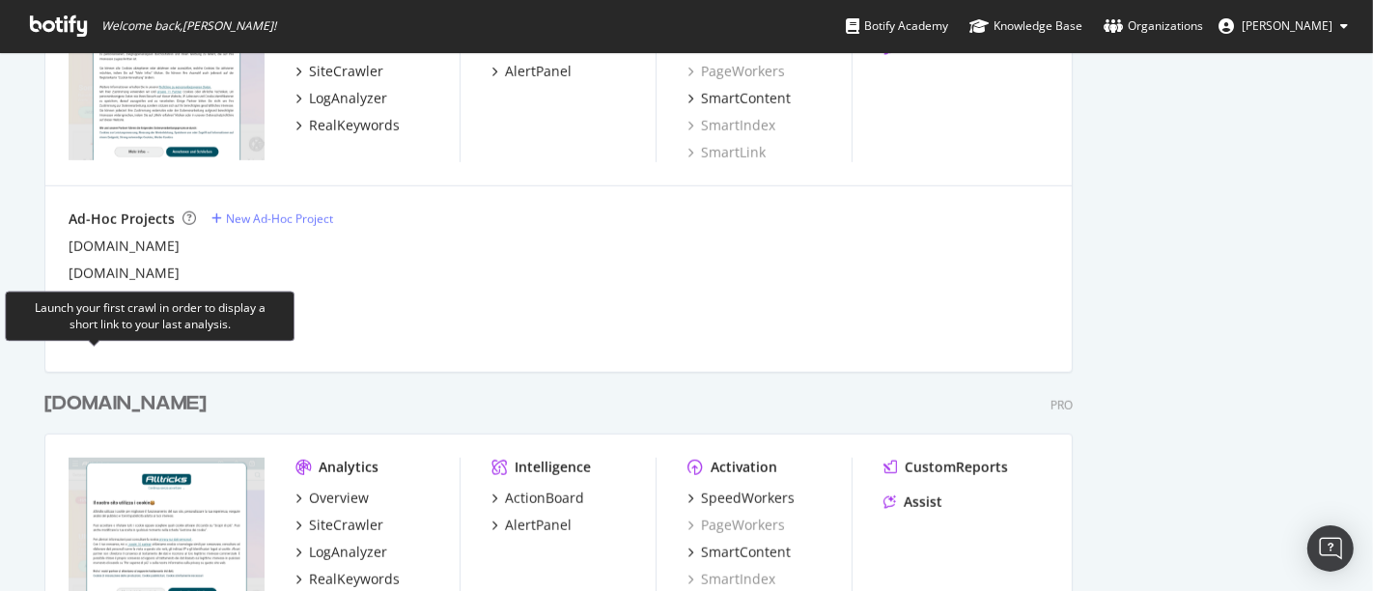
scroll to position [974, 0]
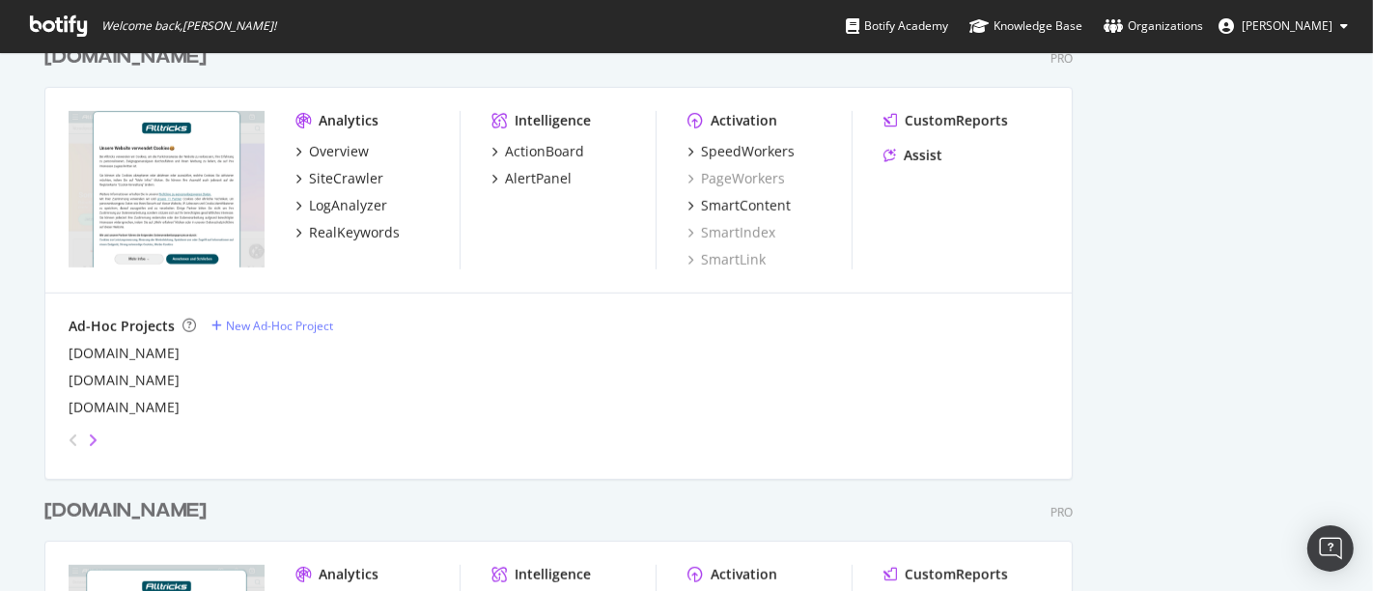
click at [88, 439] on icon "angle-right" at bounding box center [93, 439] width 10 height 15
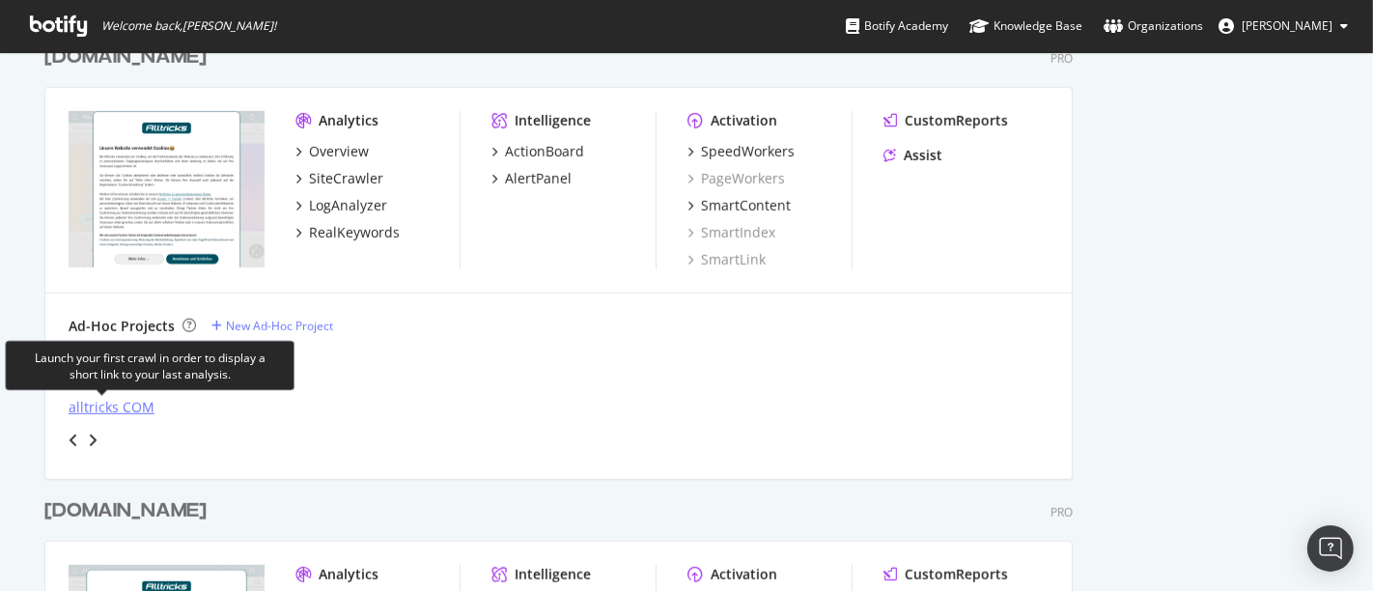
click at [100, 406] on div "alltricks COM" at bounding box center [112, 407] width 86 height 19
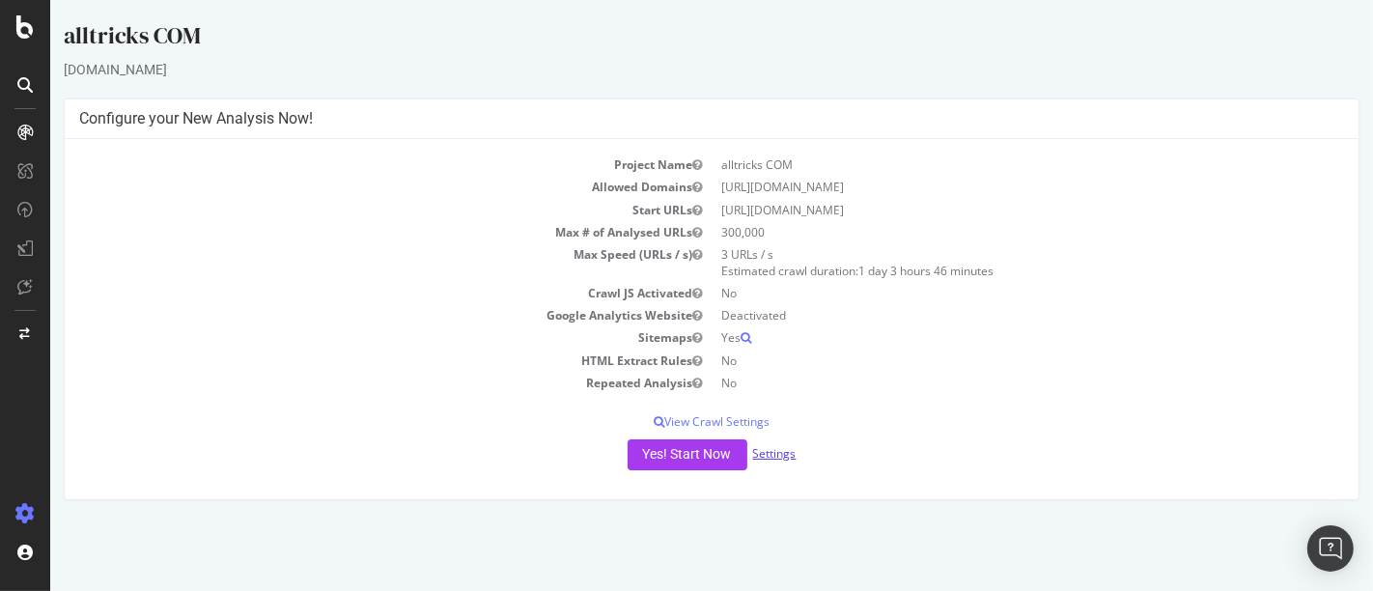
click at [773, 450] on link "Settings" at bounding box center [773, 453] width 43 height 16
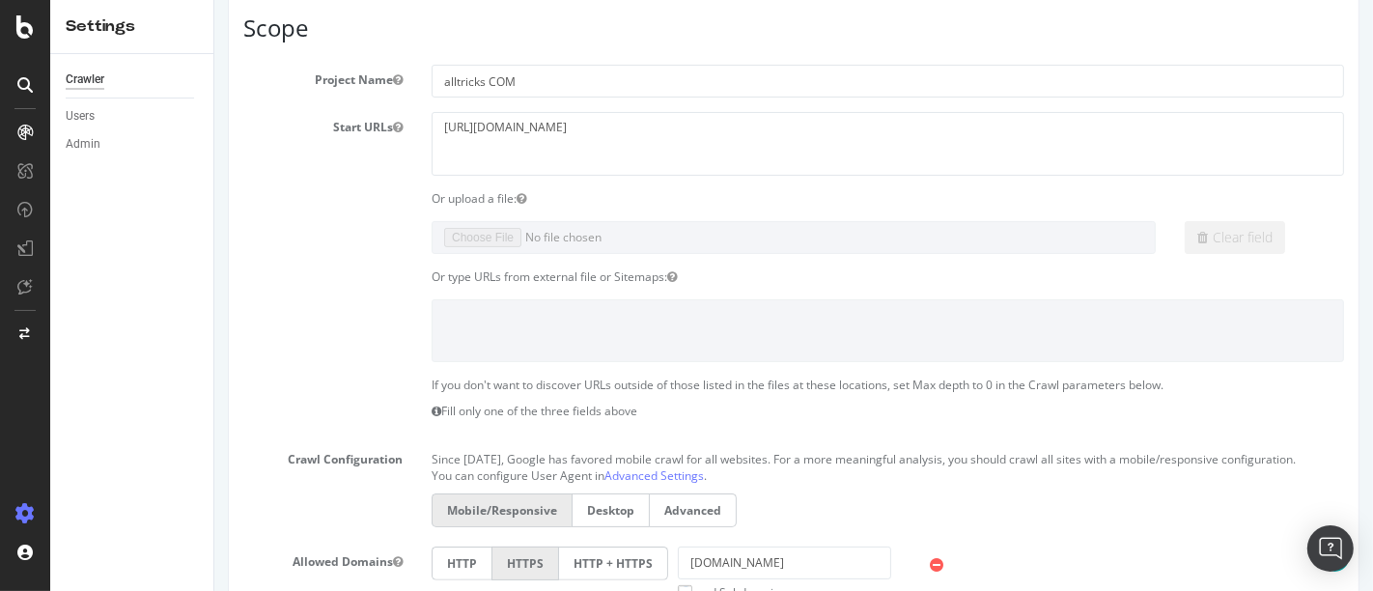
scroll to position [214, 0]
drag, startPoint x: 640, startPoint y: 125, endPoint x: 326, endPoint y: 139, distance: 314.0
click at [326, 139] on div "Start URLs [URL][DOMAIN_NAME]" at bounding box center [792, 141] width 1129 height 63
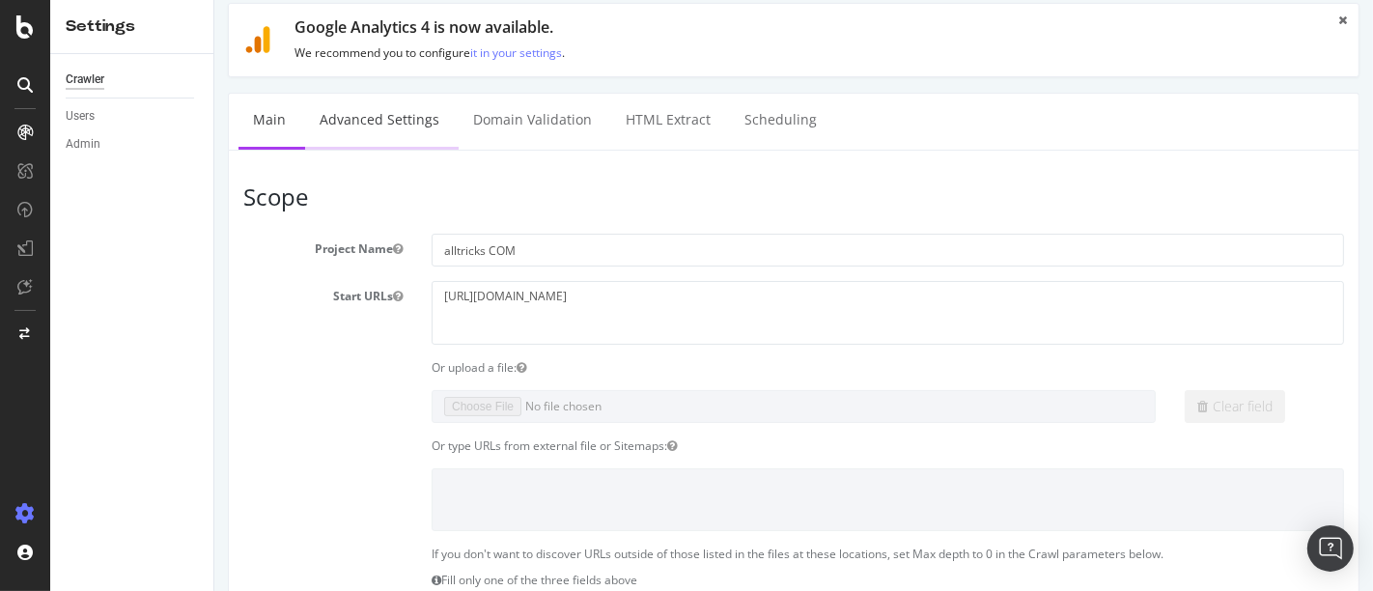
scroll to position [0, 0]
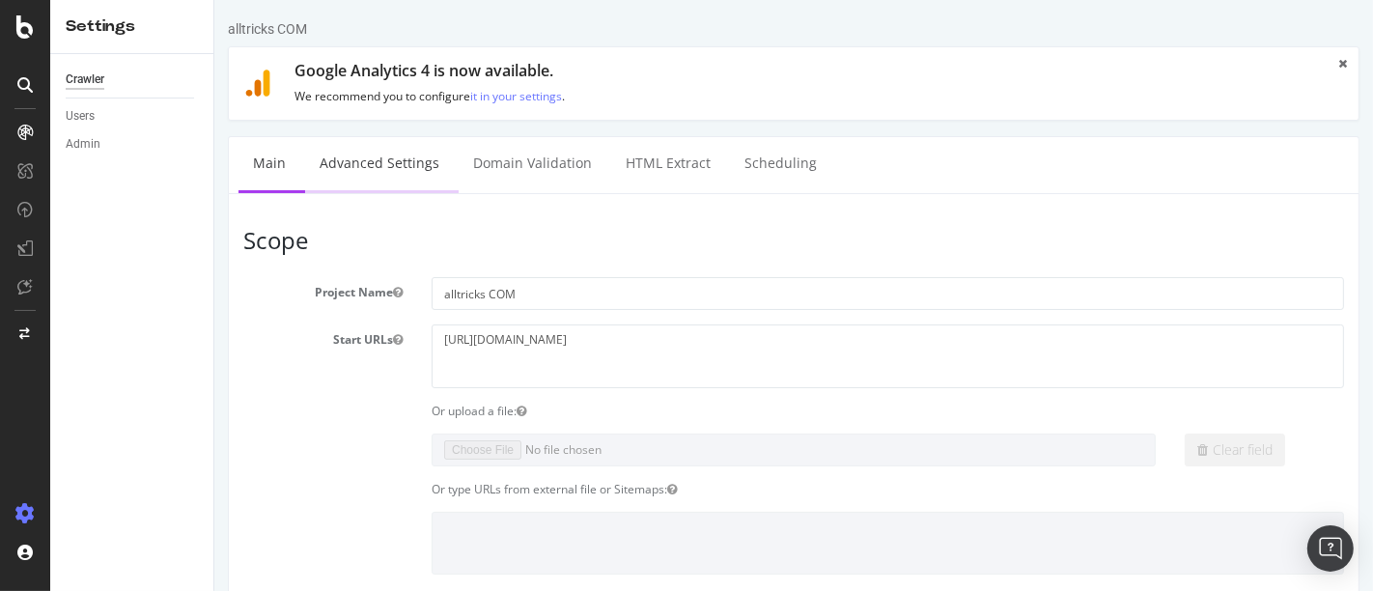
click at [376, 154] on link "Advanced Settings" at bounding box center [378, 163] width 149 height 53
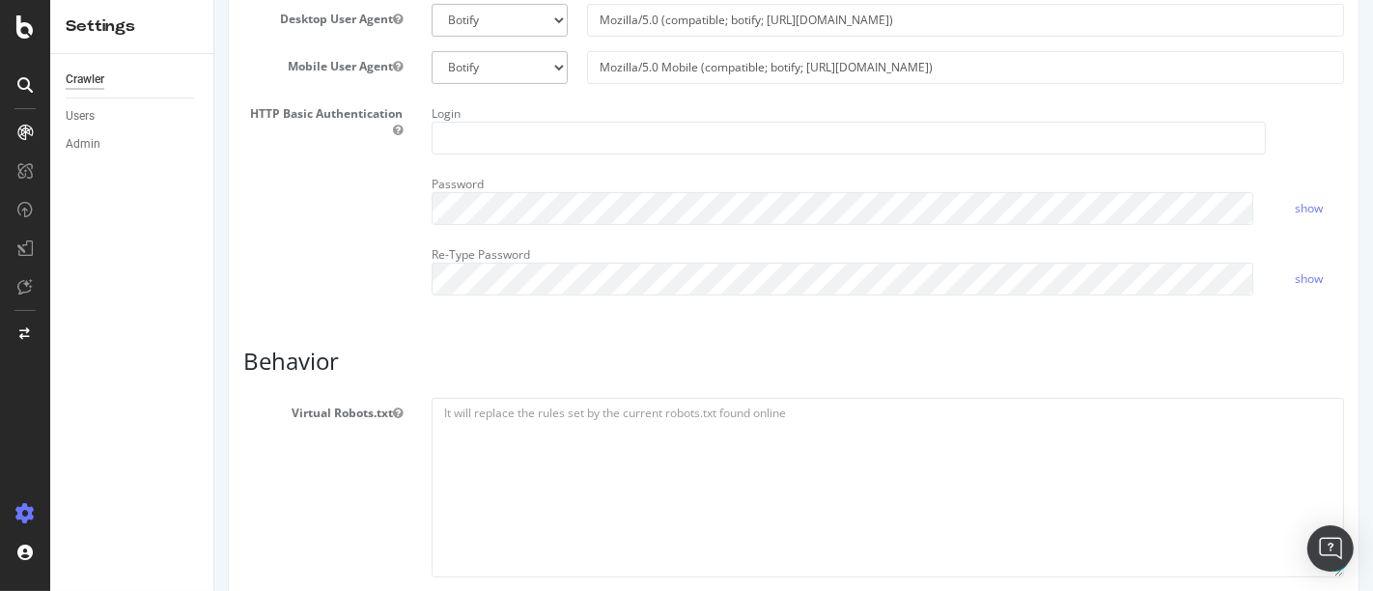
scroll to position [53, 0]
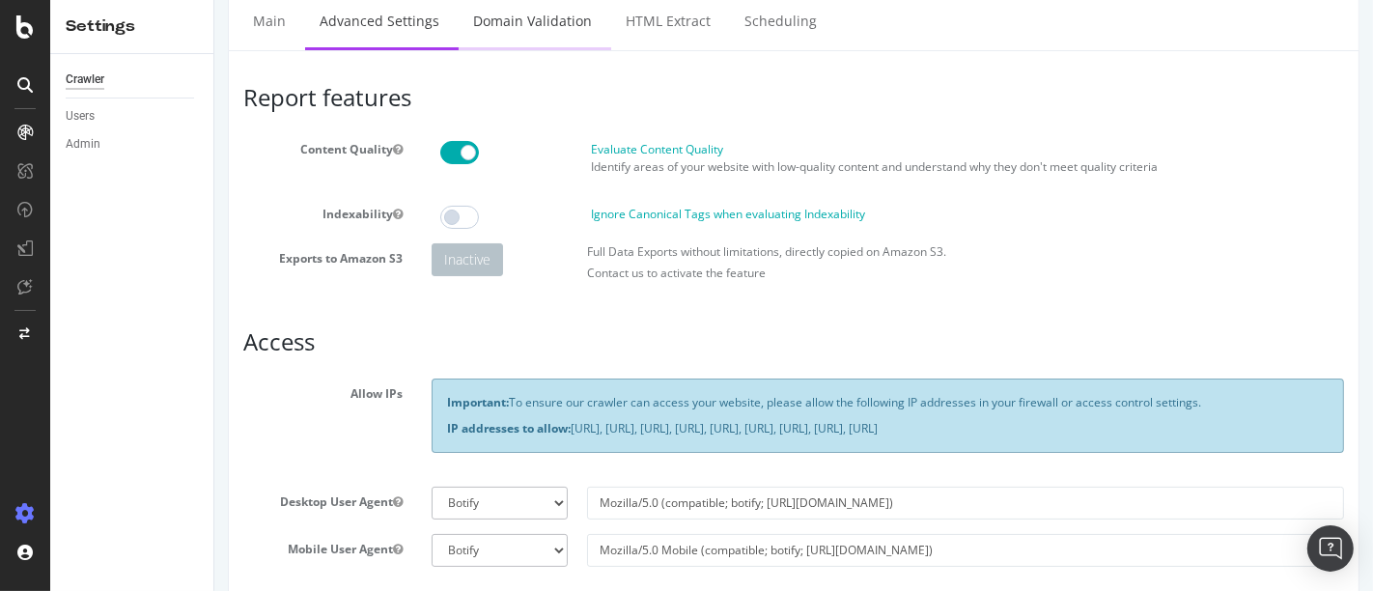
type input "victor_alltricks"
click at [544, 39] on link "Domain Validation" at bounding box center [532, 20] width 148 height 53
drag, startPoint x: 625, startPoint y: 25, endPoint x: 779, endPoint y: 91, distance: 167.8
click at [625, 24] on link "HTML Extract" at bounding box center [667, 20] width 114 height 53
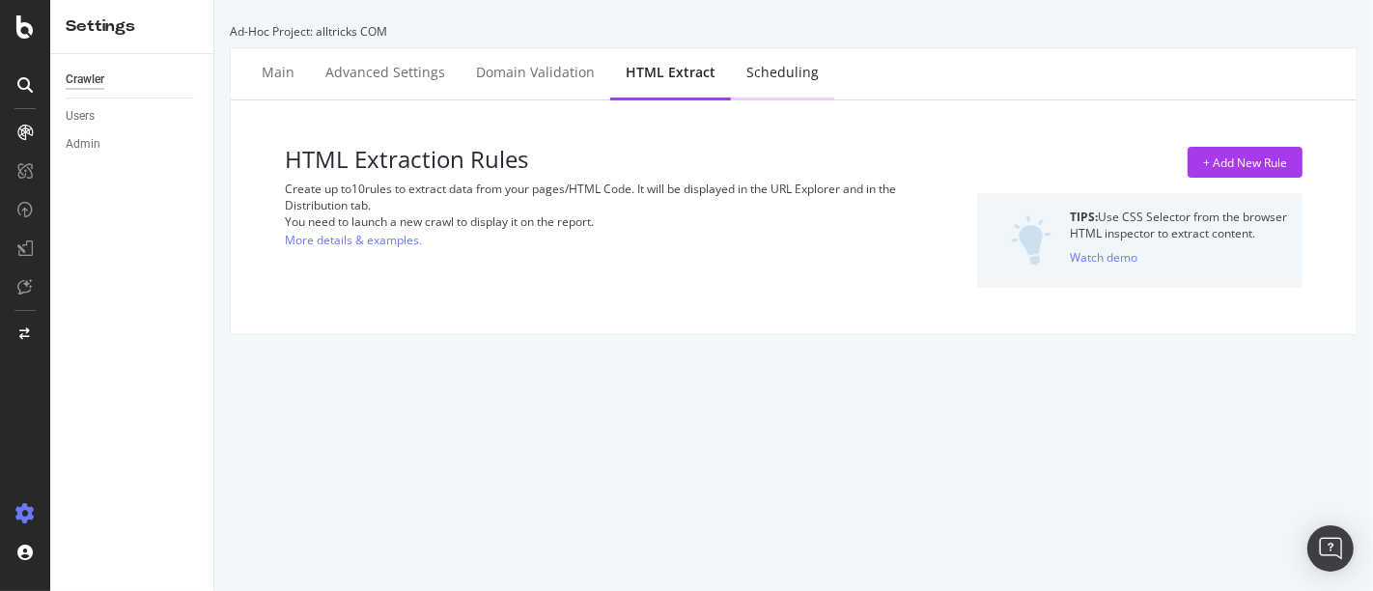
click at [755, 78] on div "Scheduling" at bounding box center [782, 72] width 72 height 19
